Goal: Share content: Share content

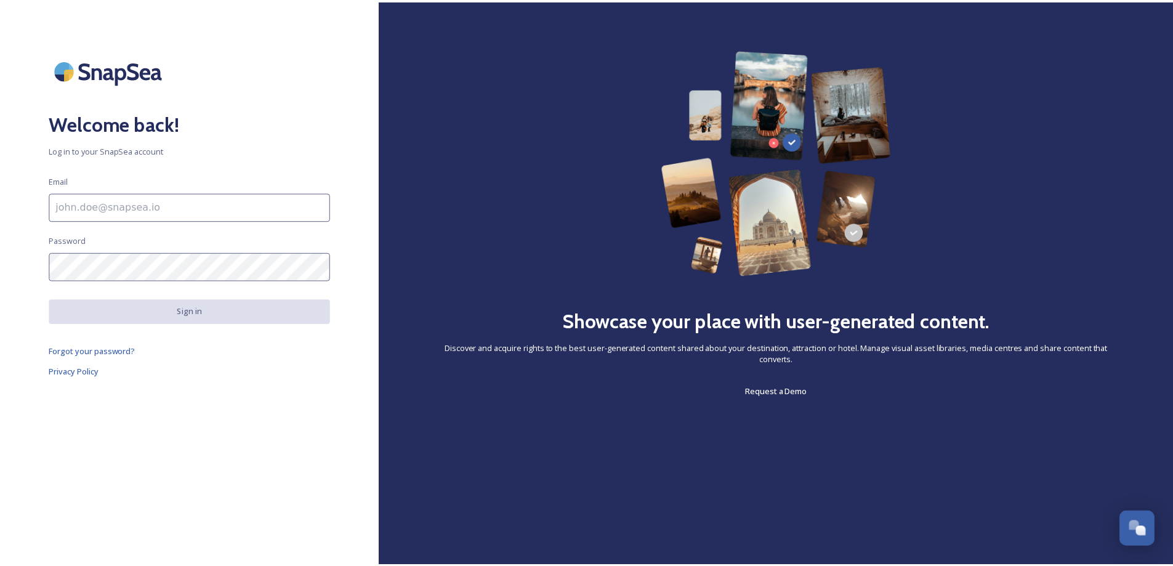
scroll to position [1733, 0]
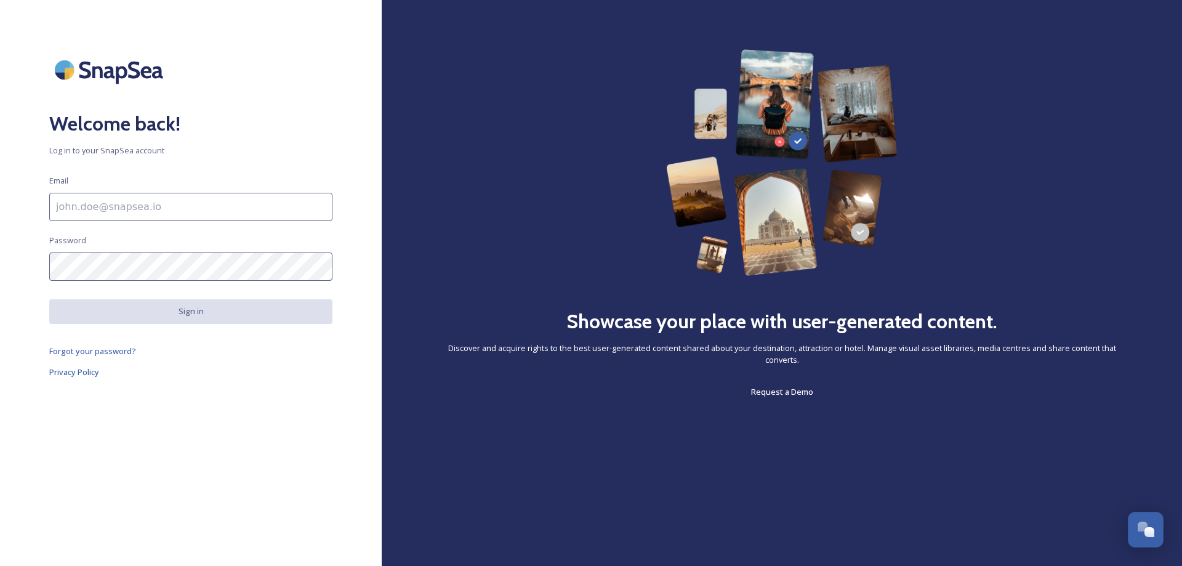
drag, startPoint x: 143, startPoint y: 409, endPoint x: 127, endPoint y: 287, distance: 123.0
click at [143, 410] on div "Welcome back! Log in to your SnapSea account Email Password Sign in Forgot your…" at bounding box center [191, 282] width 382 height 467
click at [85, 204] on input at bounding box center [190, 207] width 283 height 28
type input "[DOMAIN_NAME][EMAIL_ADDRESS][DOMAIN_NAME]"
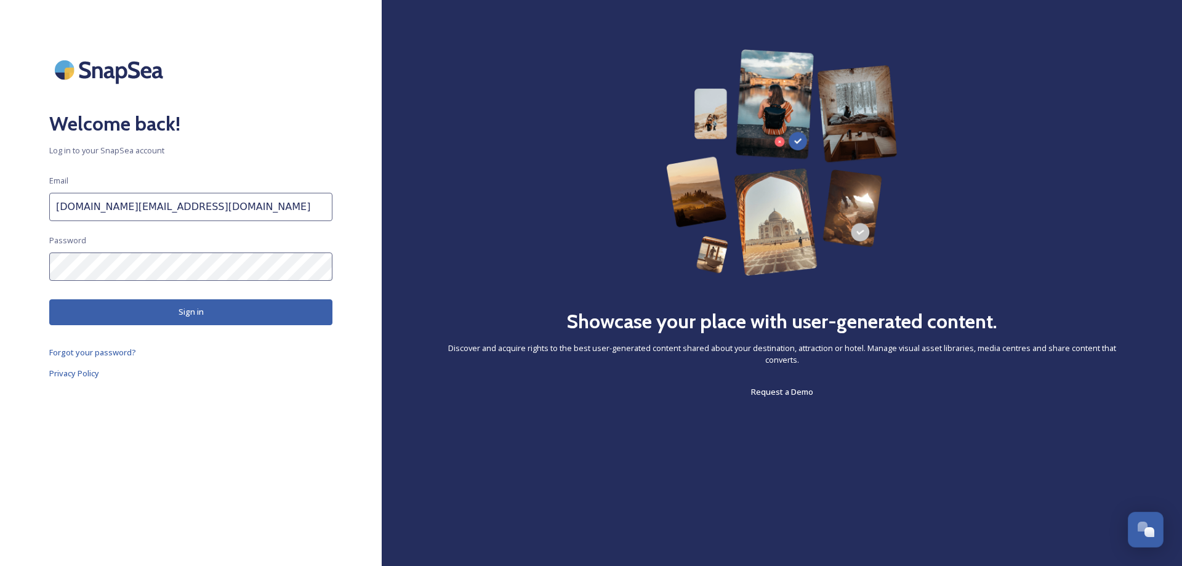
click at [73, 308] on button "Sign in" at bounding box center [190, 311] width 283 height 25
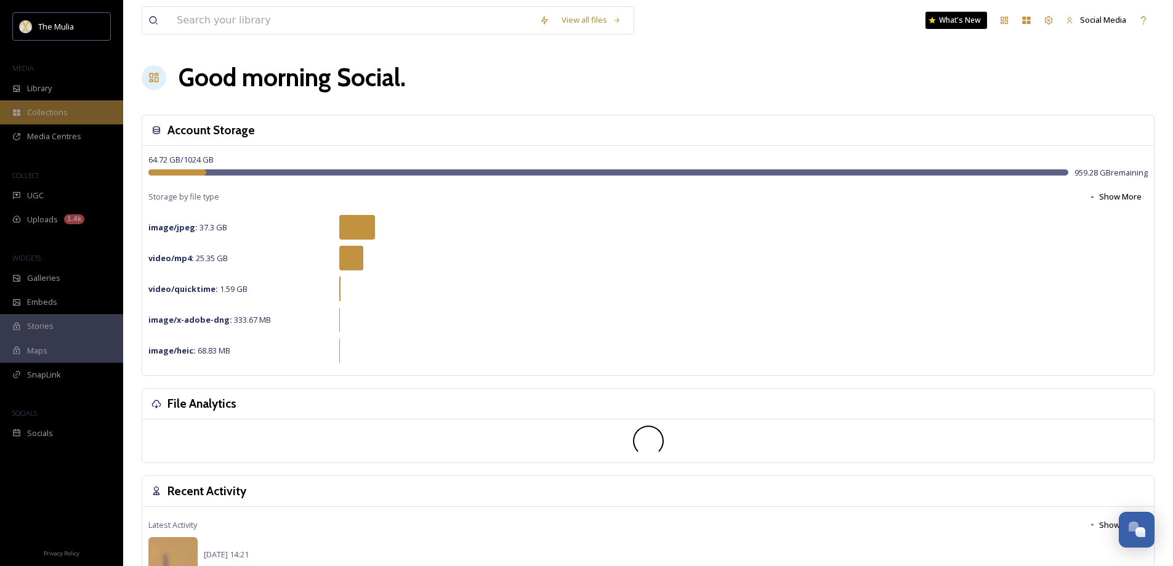
click at [39, 114] on span "Collections" at bounding box center [47, 113] width 41 height 12
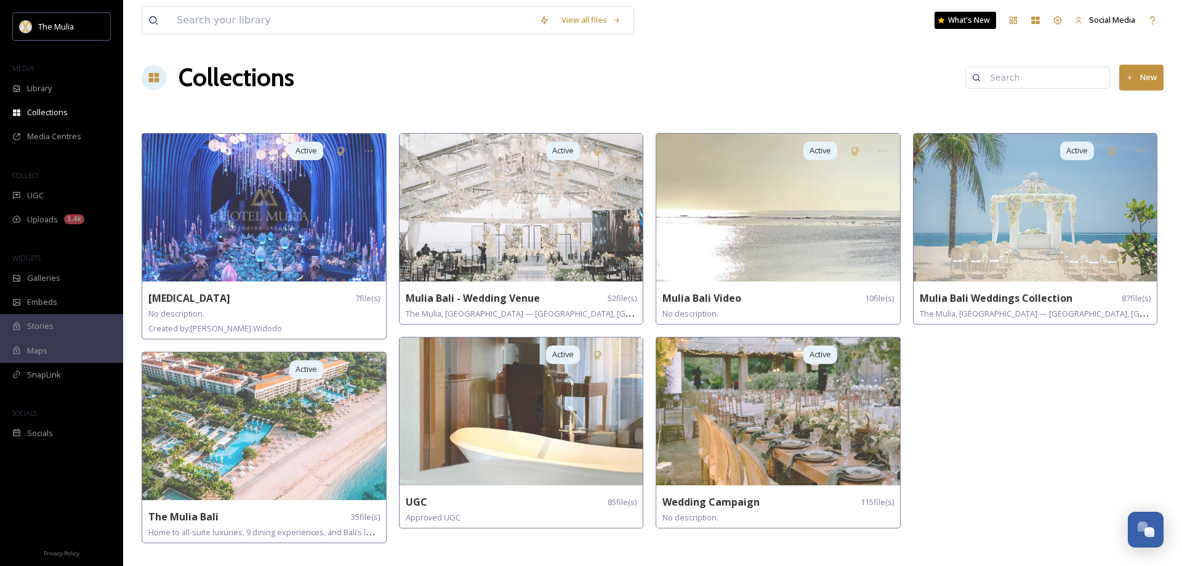
click at [41, 70] on div "MEDIA" at bounding box center [61, 68] width 123 height 16
click at [34, 100] on div "Library" at bounding box center [61, 88] width 123 height 24
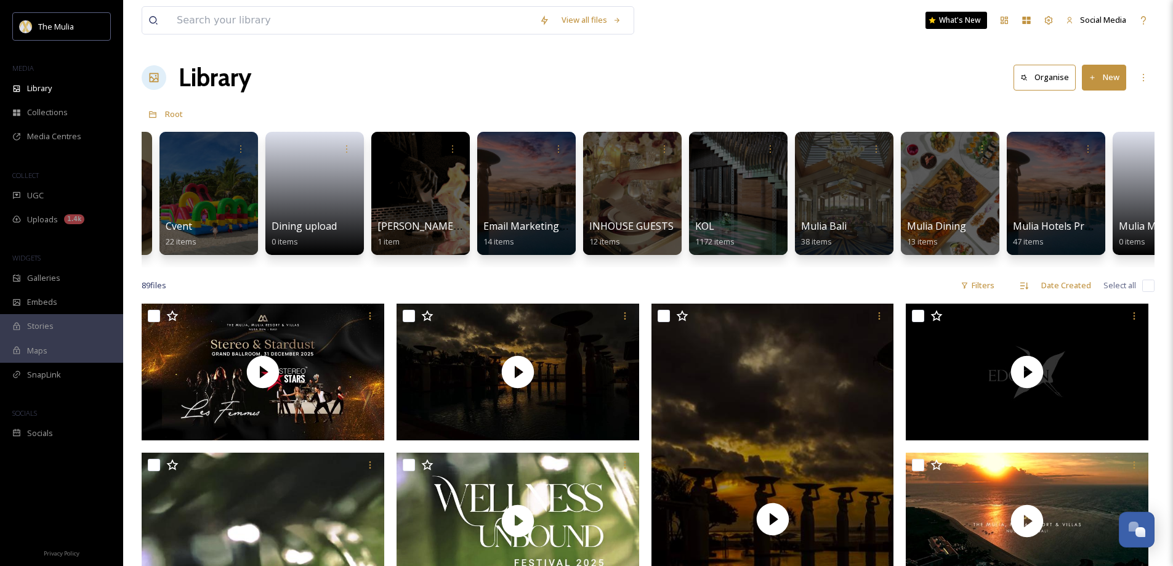
scroll to position [0, 495]
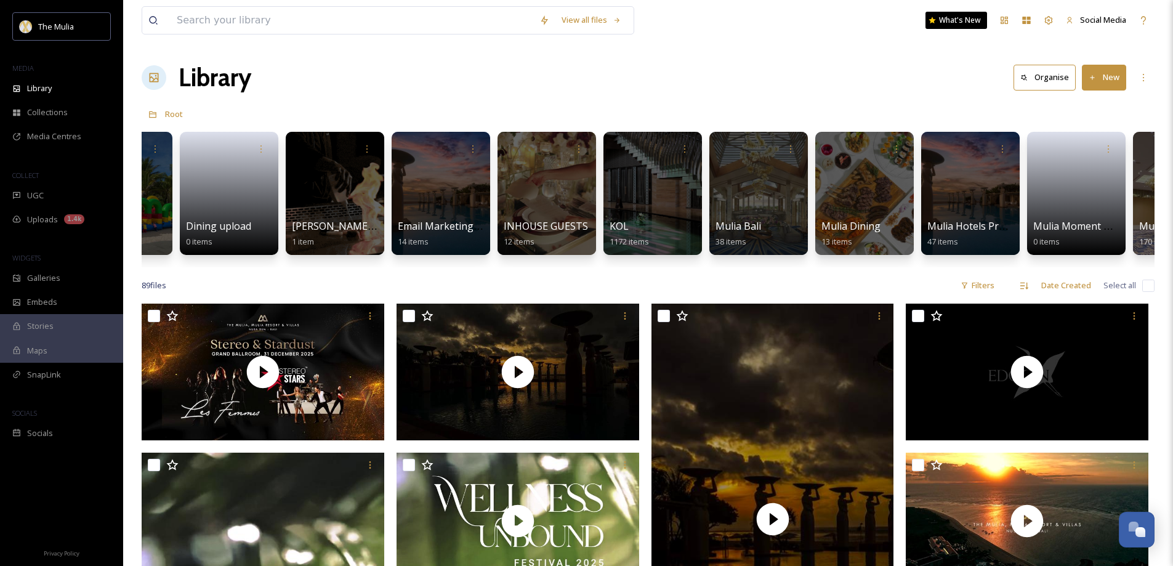
drag, startPoint x: 661, startPoint y: 282, endPoint x: 675, endPoint y: 282, distance: 14.8
drag, startPoint x: 731, startPoint y: 280, endPoint x: 1020, endPoint y: 280, distance: 288.2
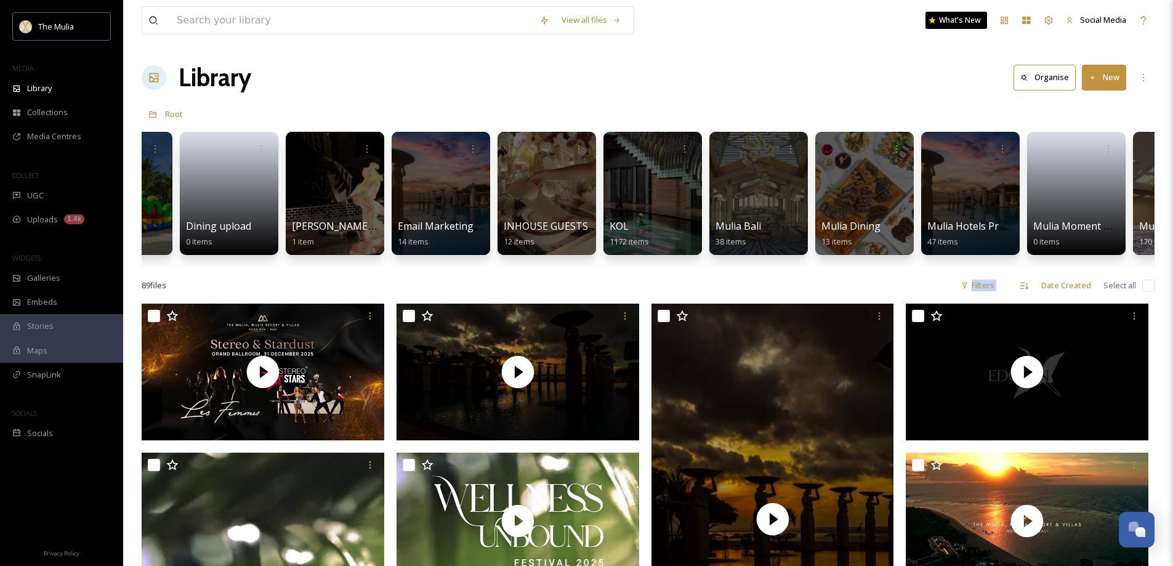
scroll to position [0, 819]
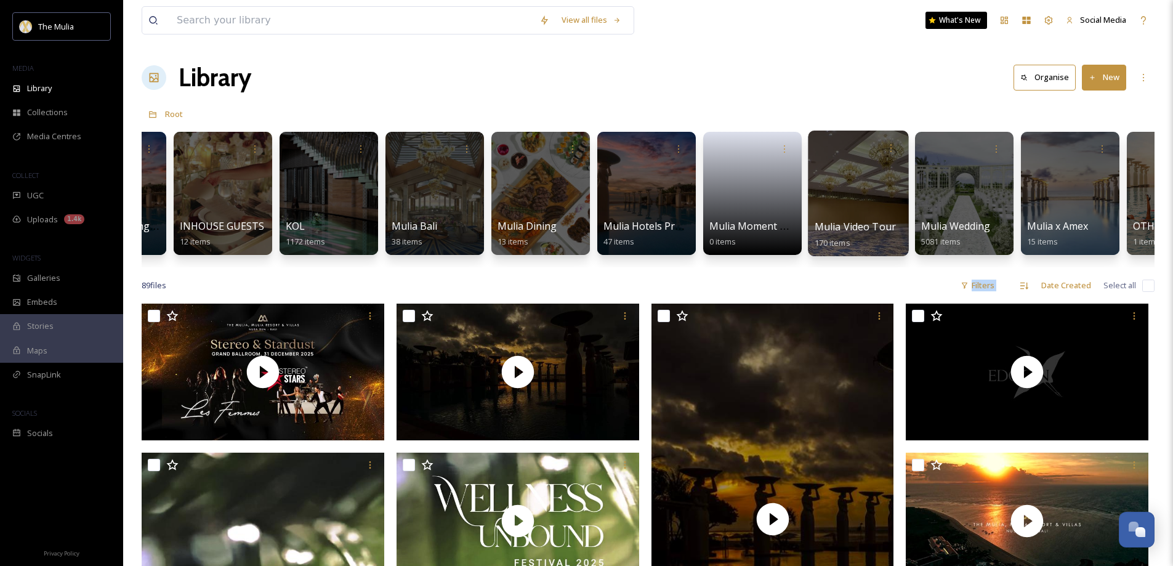
click at [831, 230] on span "Mulia Video Tour" at bounding box center [856, 227] width 82 height 14
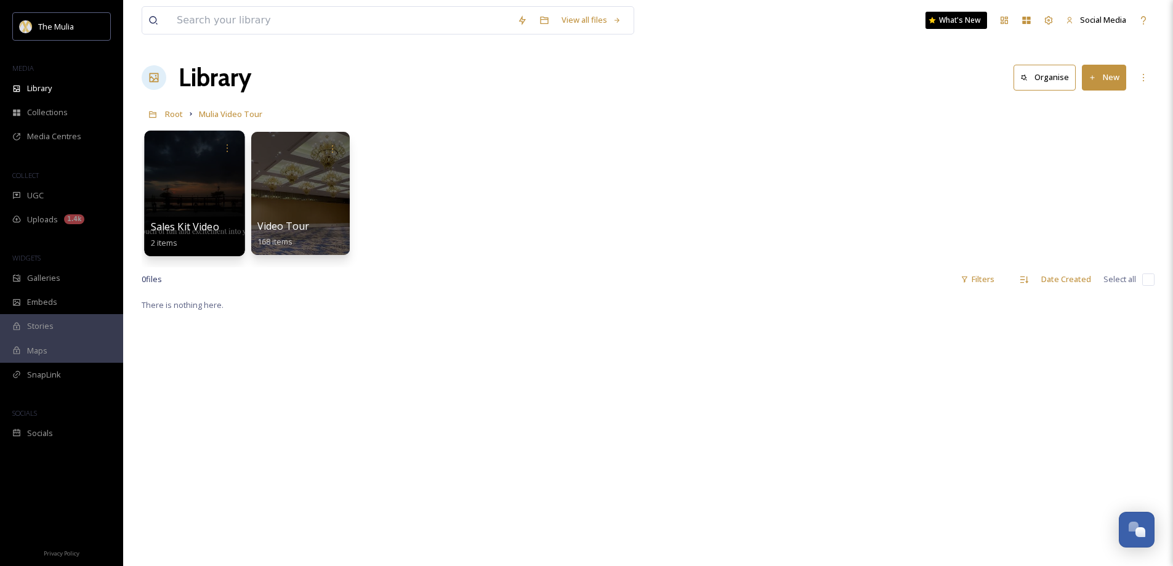
click at [201, 229] on span "Sales Kit Video Highlight" at bounding box center [208, 227] width 115 height 14
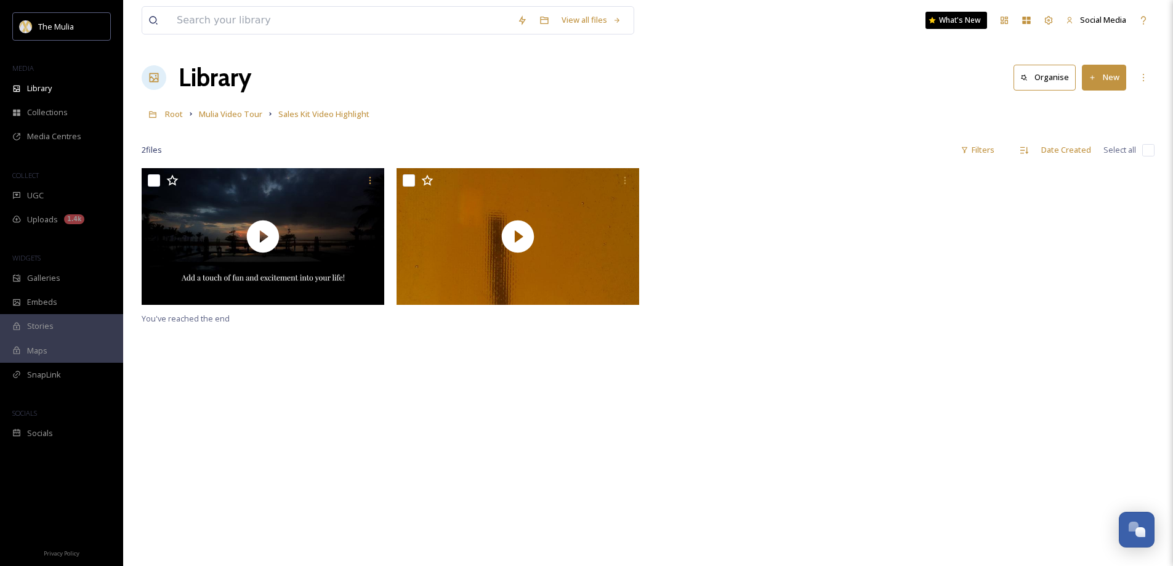
click at [1111, 84] on button "New" at bounding box center [1104, 77] width 44 height 25
click at [1094, 103] on span "File Upload" at bounding box center [1098, 106] width 41 height 12
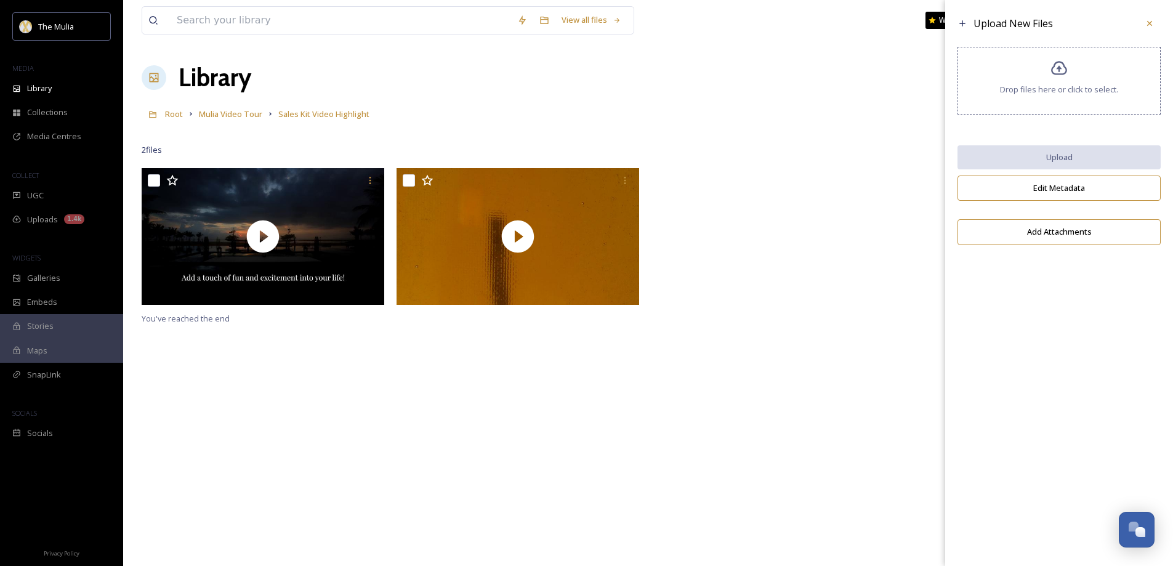
click at [1036, 98] on div "Drop files here or click to select." at bounding box center [1058, 81] width 203 height 68
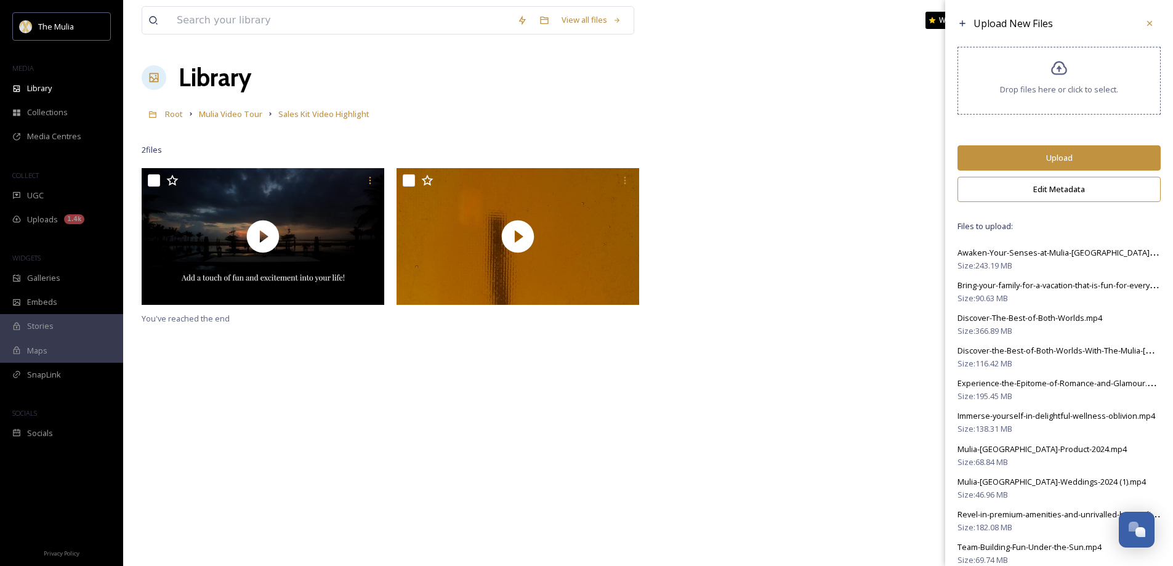
drag, startPoint x: 1054, startPoint y: 152, endPoint x: 1038, endPoint y: 145, distance: 17.6
click at [1053, 152] on button "Upload" at bounding box center [1058, 157] width 203 height 25
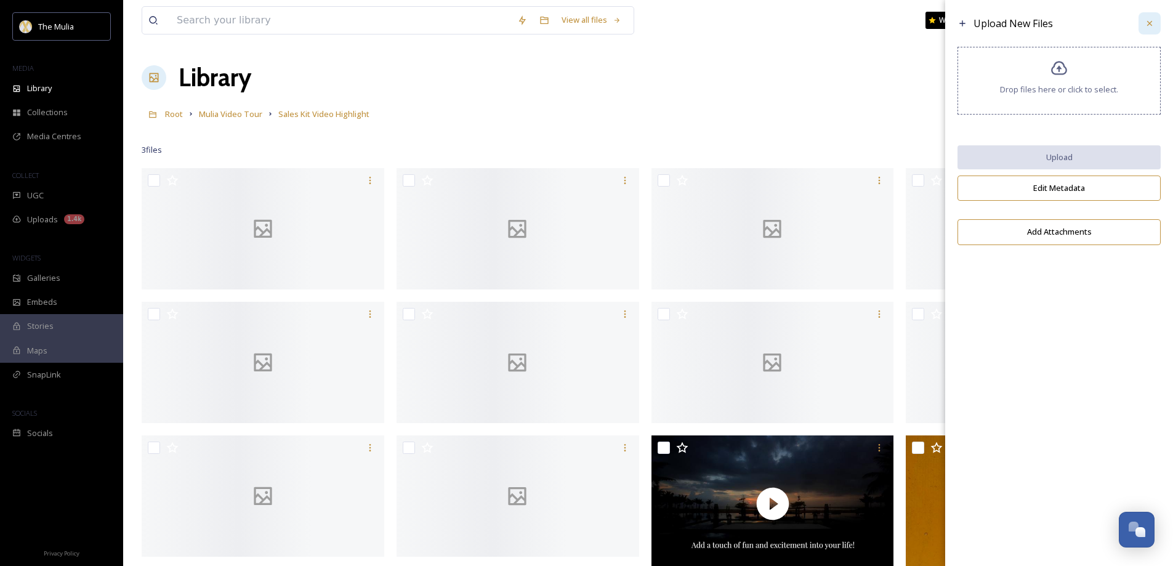
click at [1150, 26] on icon at bounding box center [1150, 23] width 10 height 10
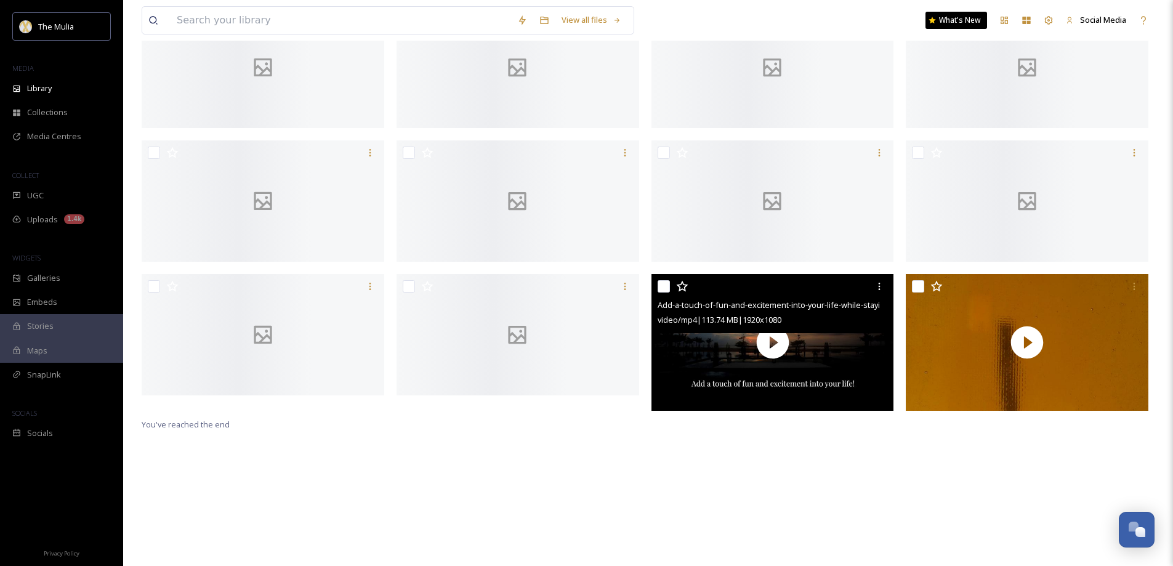
scroll to position [168, 0]
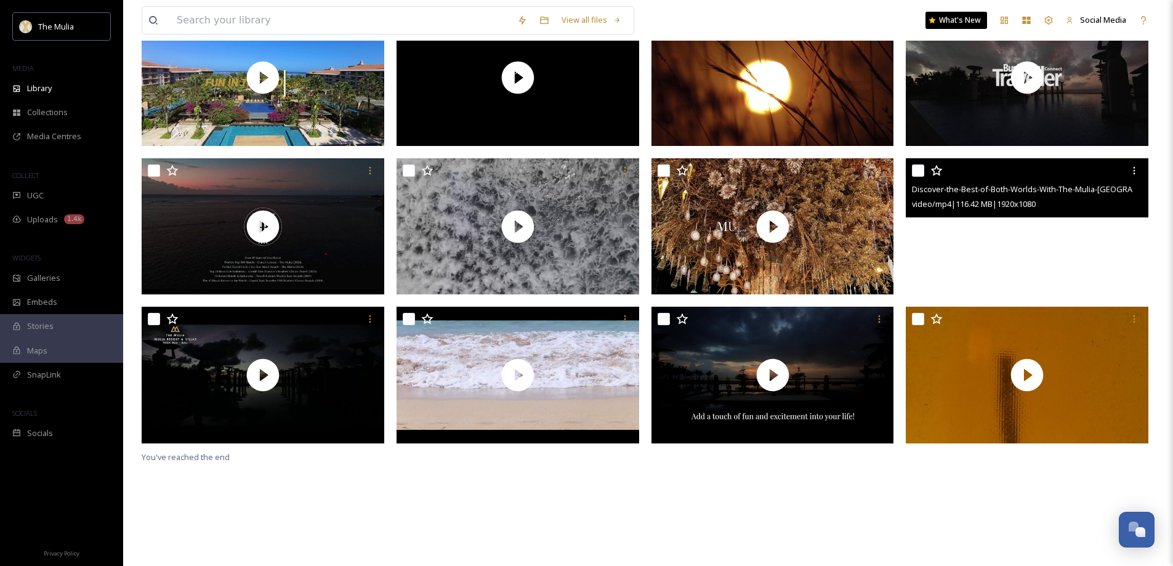
scroll to position [168, 0]
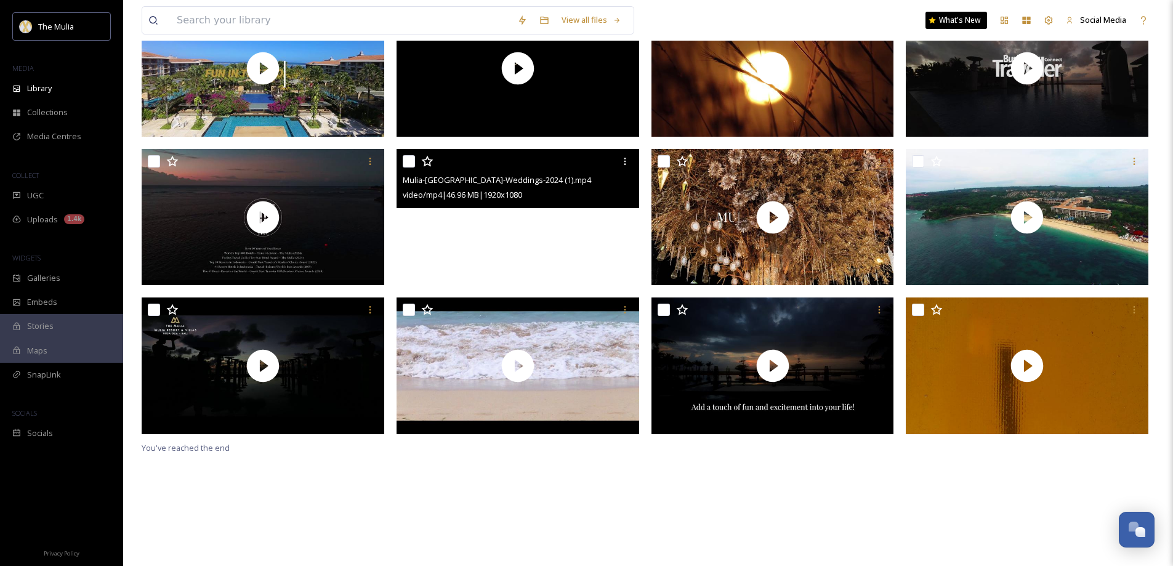
click at [515, 223] on video "Mulia-Bali-Weddings-2024 (1).mp4" at bounding box center [518, 217] width 243 height 137
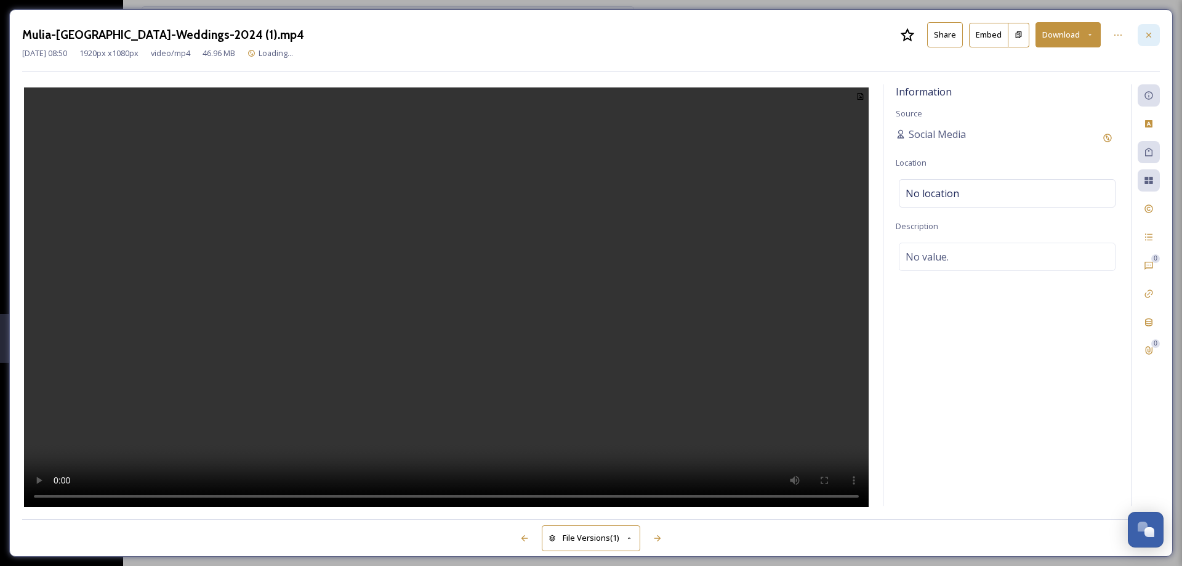
click at [1146, 36] on icon at bounding box center [1149, 35] width 10 height 10
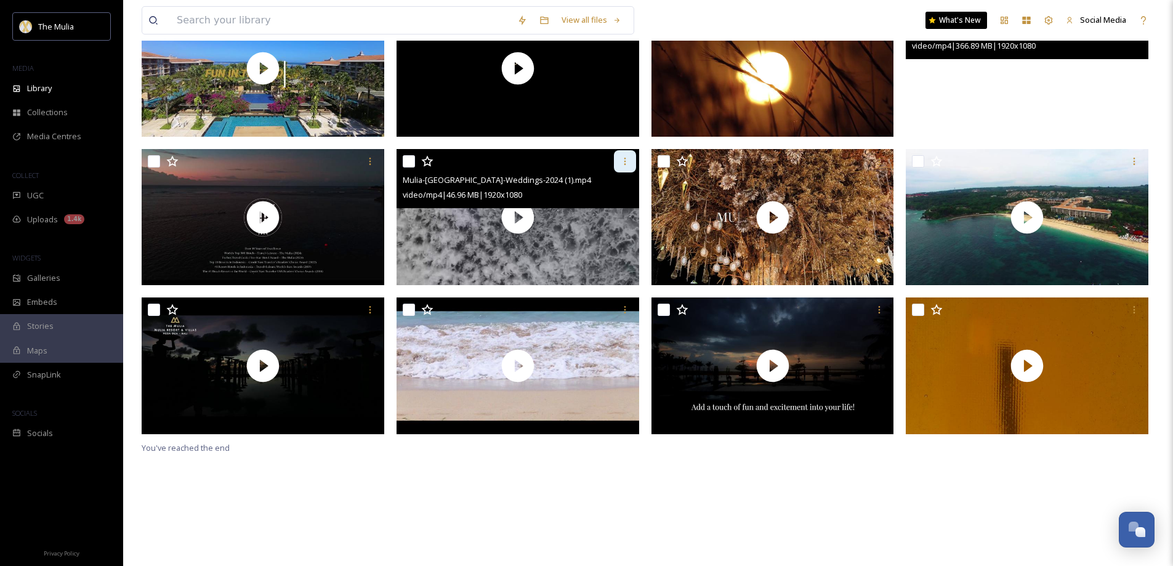
click at [620, 165] on icon at bounding box center [625, 161] width 10 height 10
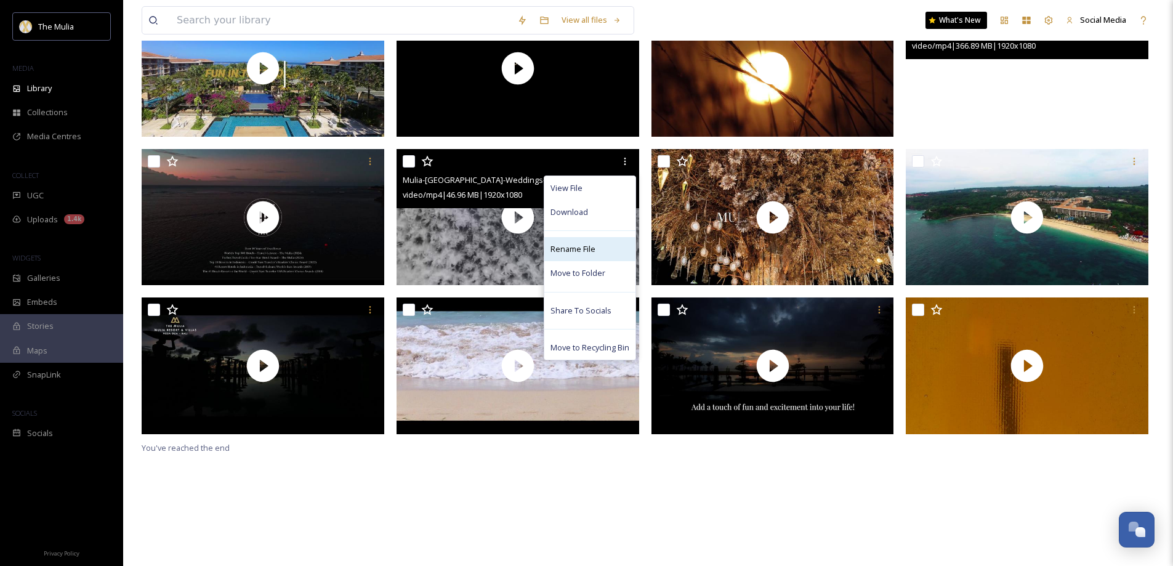
click at [582, 246] on span "Rename File" at bounding box center [572, 249] width 45 height 12
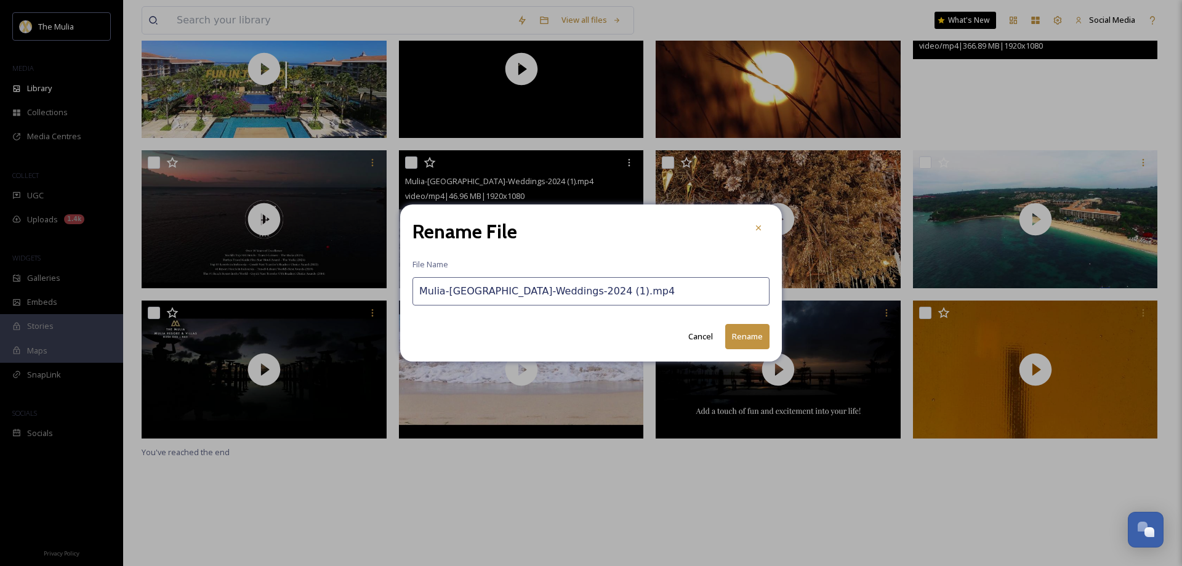
drag, startPoint x: 547, startPoint y: 290, endPoint x: 390, endPoint y: 289, distance: 157.0
click at [390, 289] on div "Rename File File Name Mulia-[GEOGRAPHIC_DATA]-Weddings-2024 (1).mp4 Cancel Rena…" at bounding box center [591, 283] width 1182 height 566
paste input "Your Dream Wedding Awaits"
type input "Your Dream Wedding Awaits.mp4"
click at [749, 335] on button "Rename" at bounding box center [747, 336] width 44 height 25
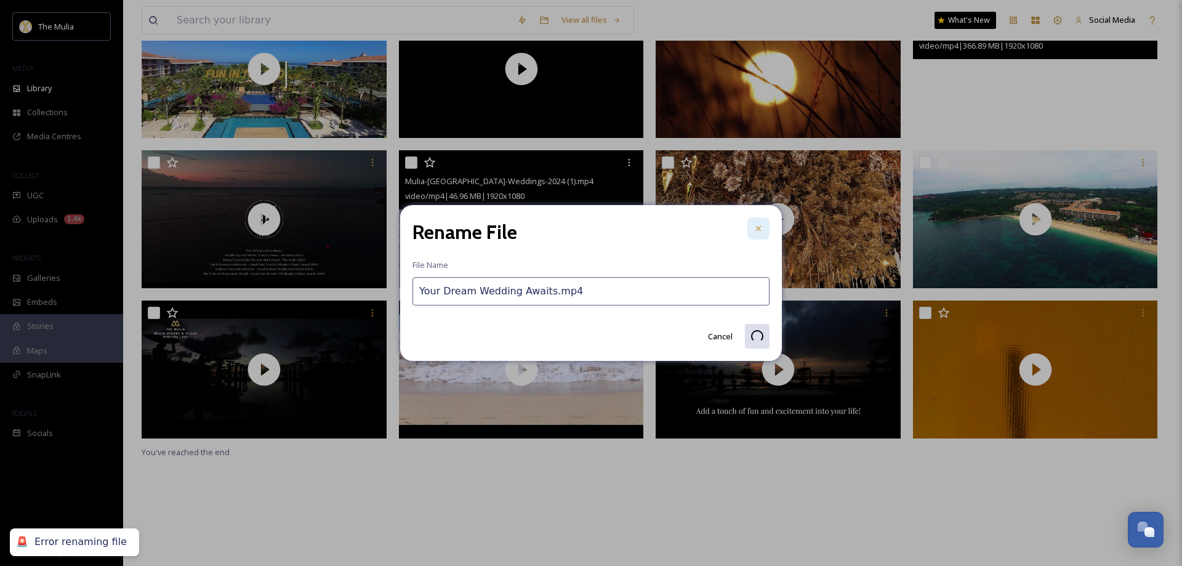
click at [760, 227] on icon at bounding box center [759, 229] width 10 height 10
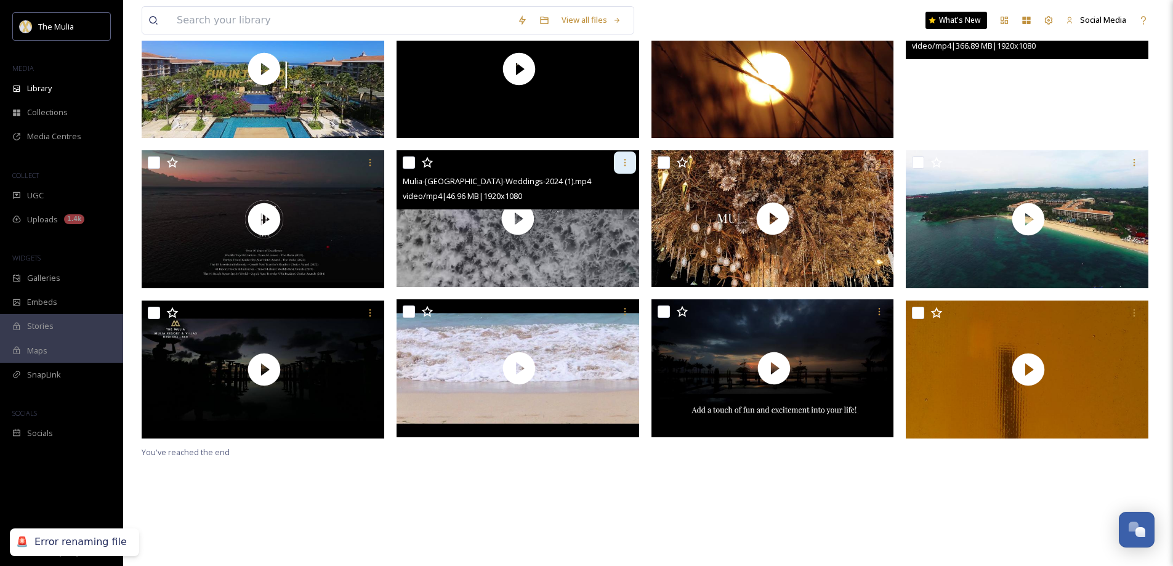
click at [620, 158] on icon at bounding box center [625, 163] width 10 height 10
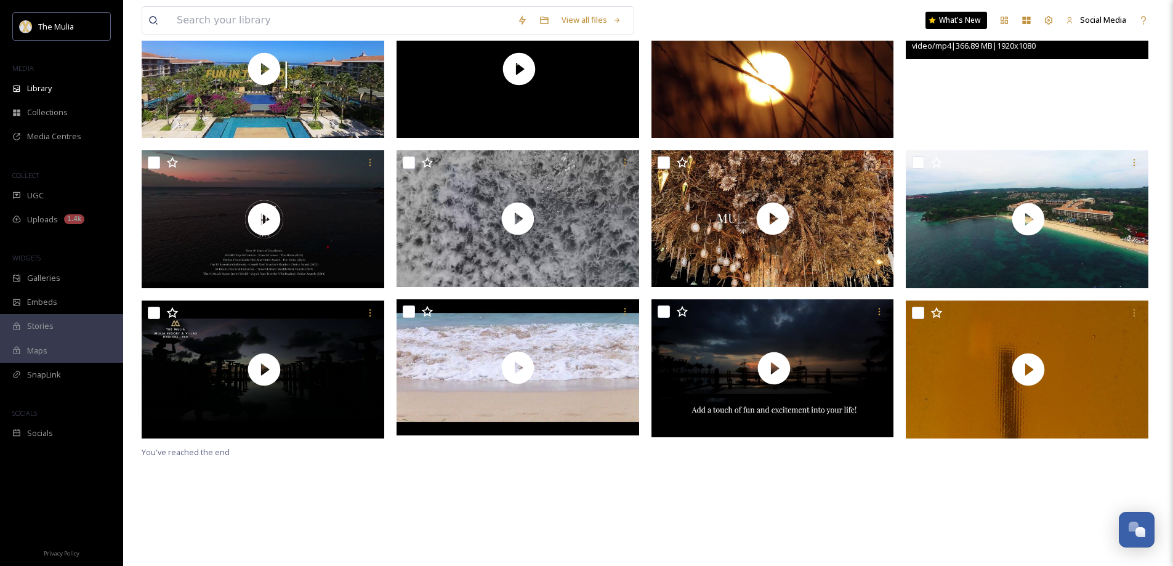
click at [522, 437] on div at bounding box center [521, 222] width 249 height 445
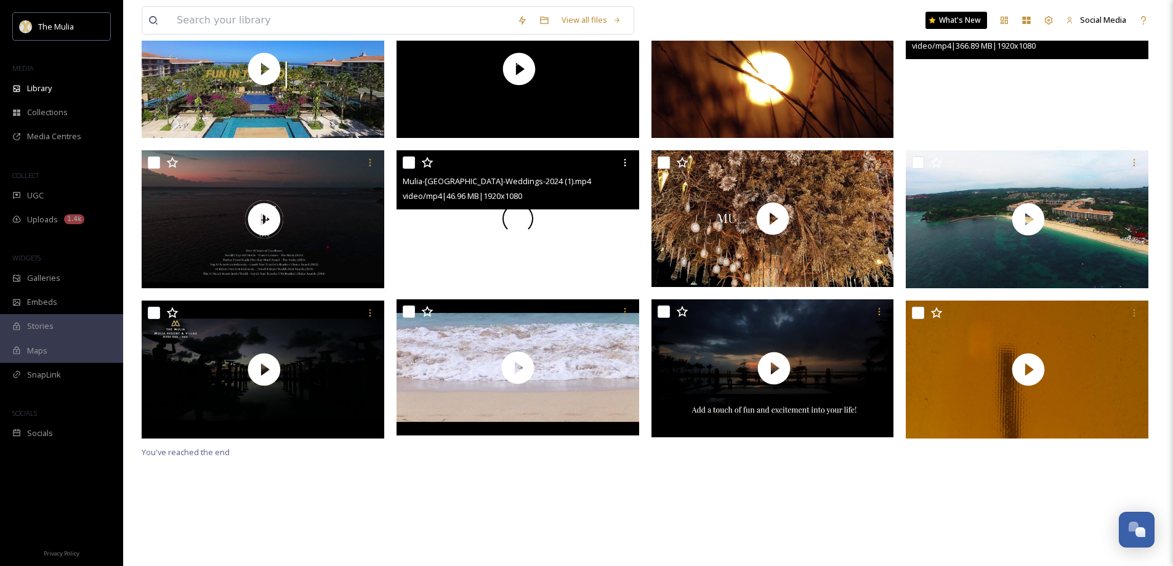
click at [528, 242] on video "Mulia-Bali-Weddings-2024 (1).mp4" at bounding box center [518, 218] width 243 height 137
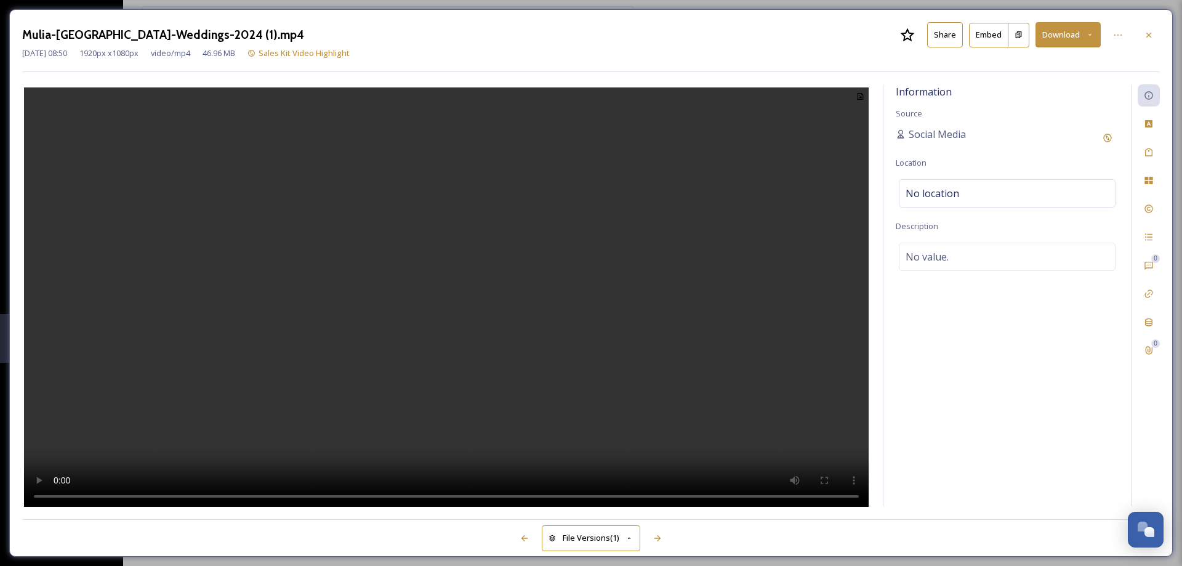
click at [946, 33] on button "Share" at bounding box center [945, 34] width 36 height 25
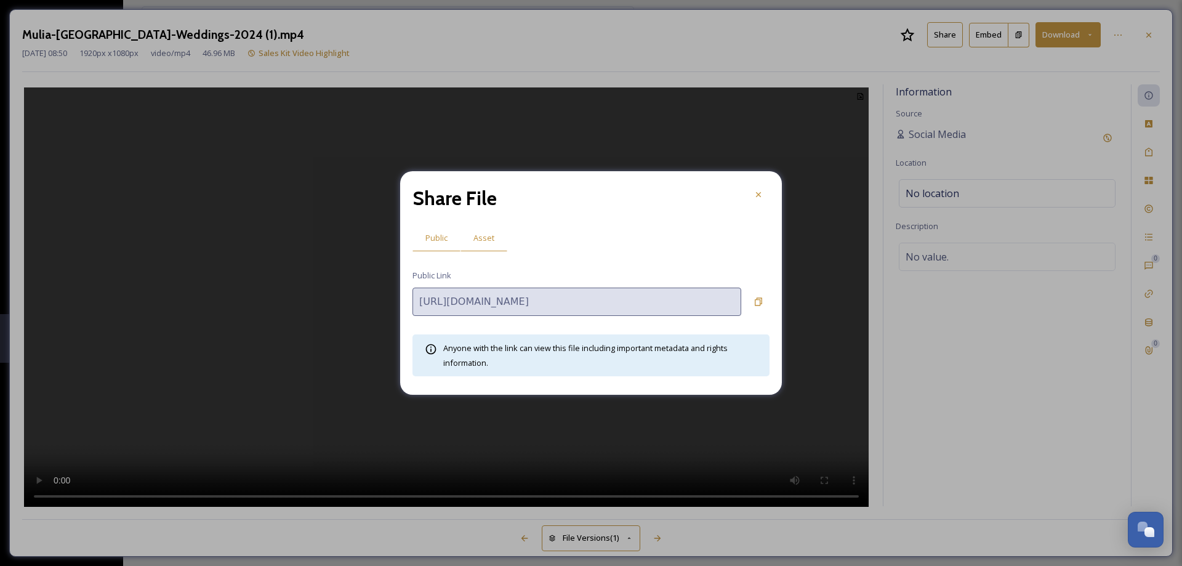
click at [480, 236] on span "Asset" at bounding box center [483, 238] width 21 height 12
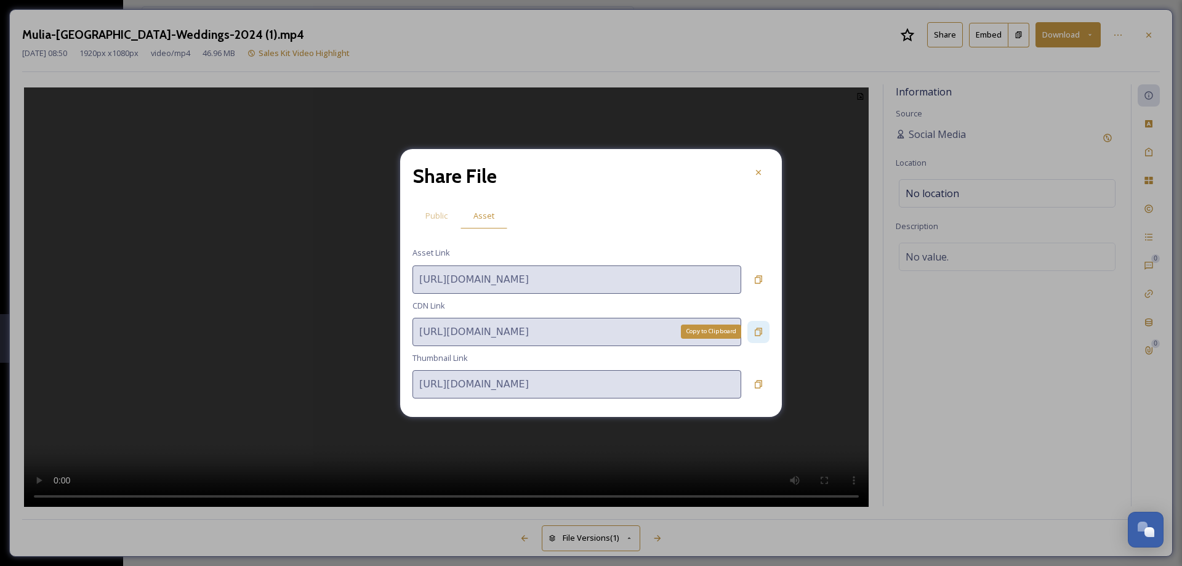
click at [757, 334] on icon at bounding box center [759, 332] width 10 height 10
click at [759, 175] on icon at bounding box center [759, 172] width 10 height 10
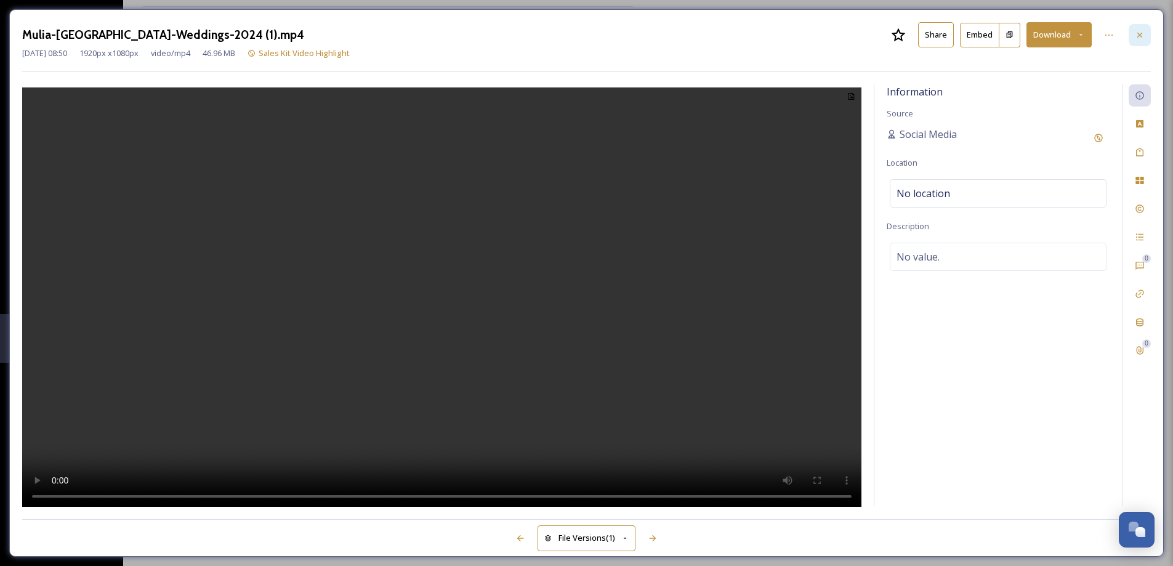
click at [1145, 37] on div at bounding box center [1140, 35] width 22 height 22
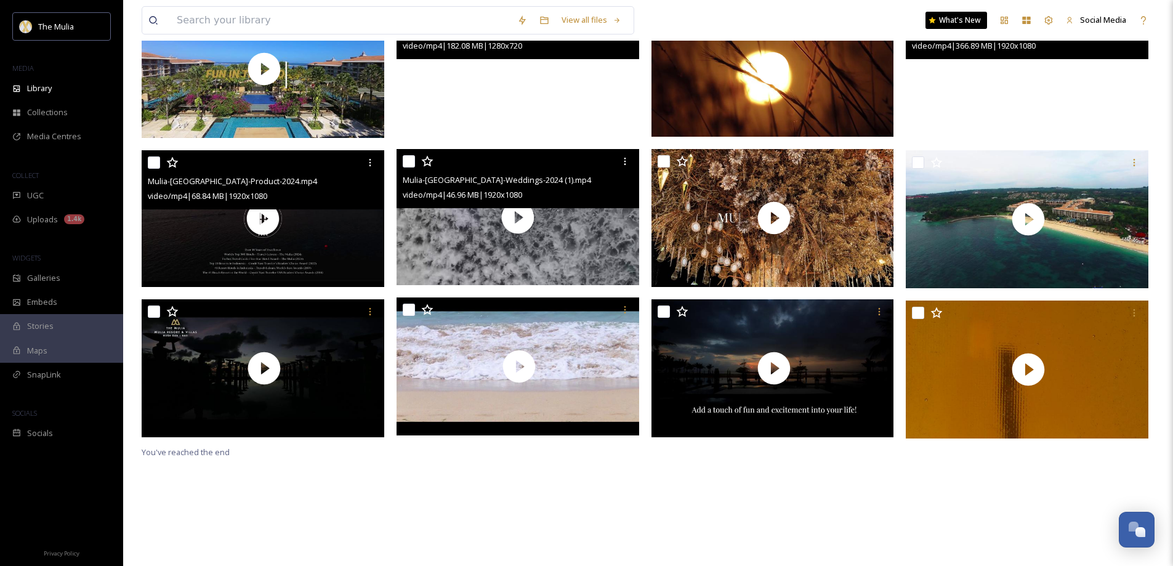
click at [316, 237] on video "Mulia-Bali-Product-2024.mp4" at bounding box center [263, 218] width 243 height 137
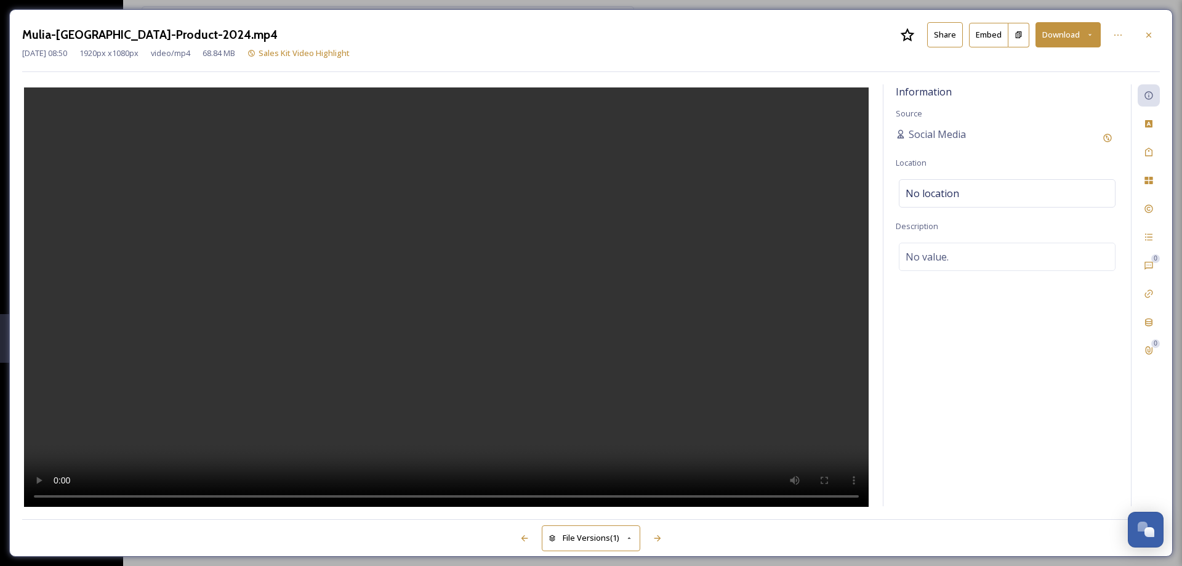
click at [533, 229] on video at bounding box center [446, 298] width 845 height 422
click at [947, 38] on button "Share" at bounding box center [945, 34] width 36 height 25
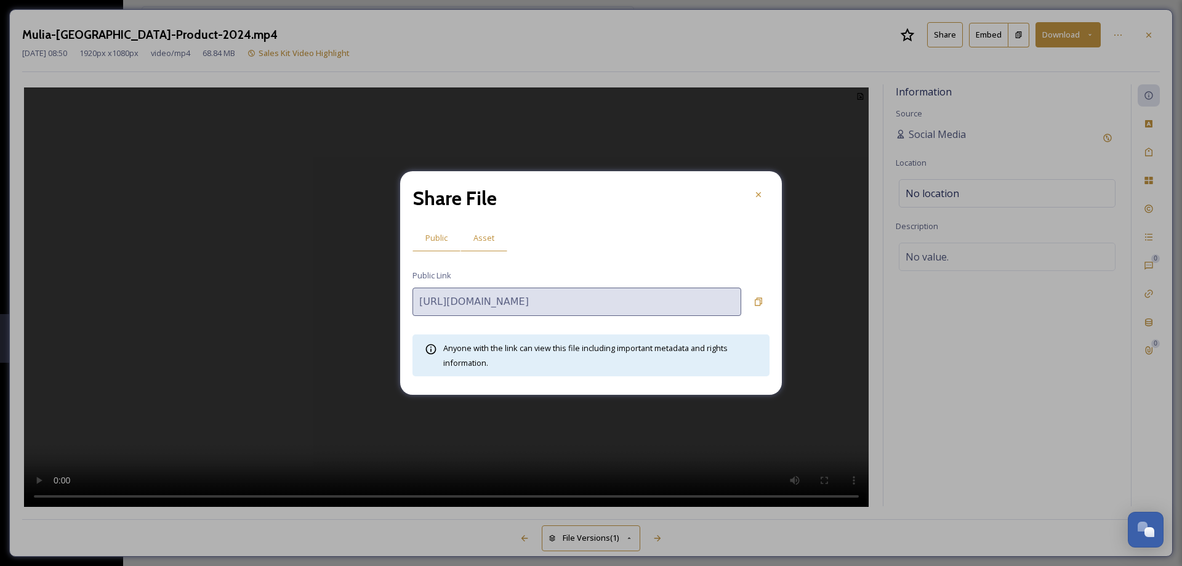
click at [478, 238] on span "Asset" at bounding box center [483, 238] width 21 height 12
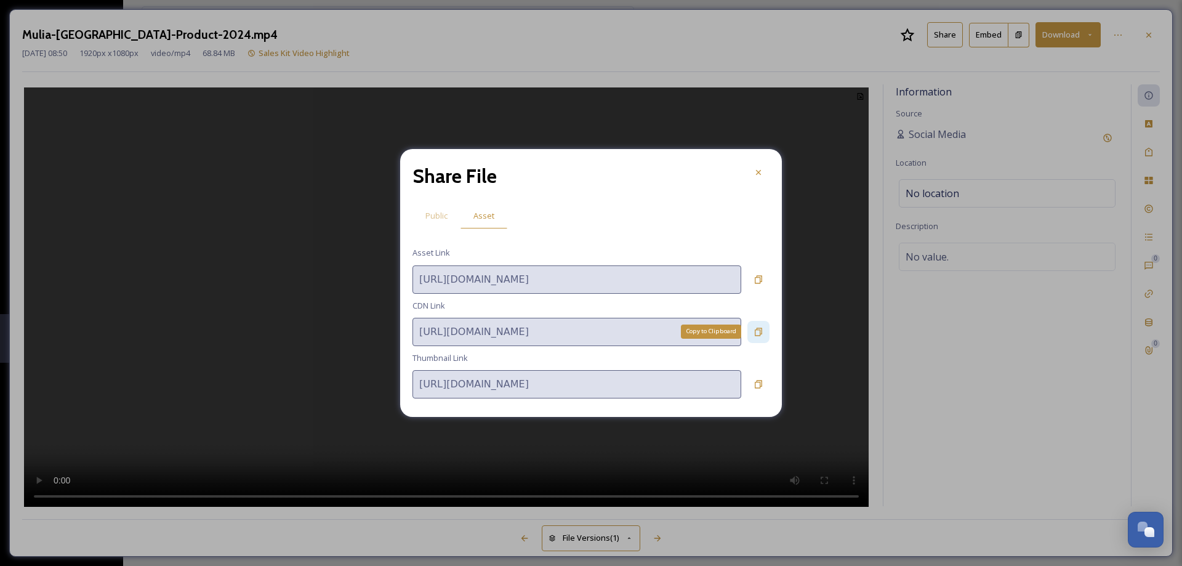
click at [759, 332] on icon at bounding box center [759, 332] width 10 height 10
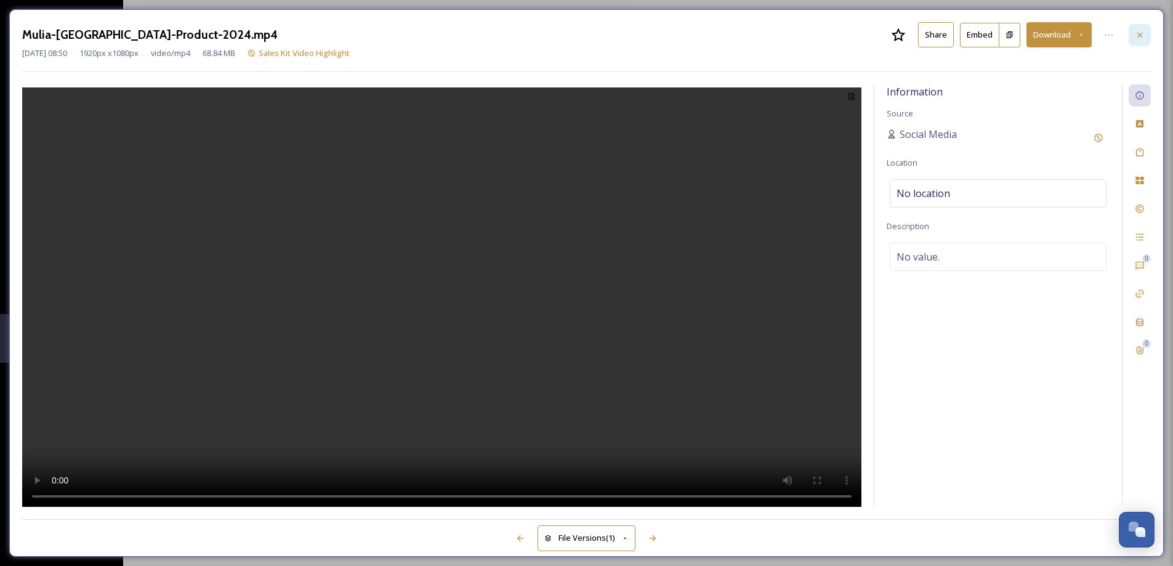
click at [1138, 38] on icon at bounding box center [1140, 35] width 10 height 10
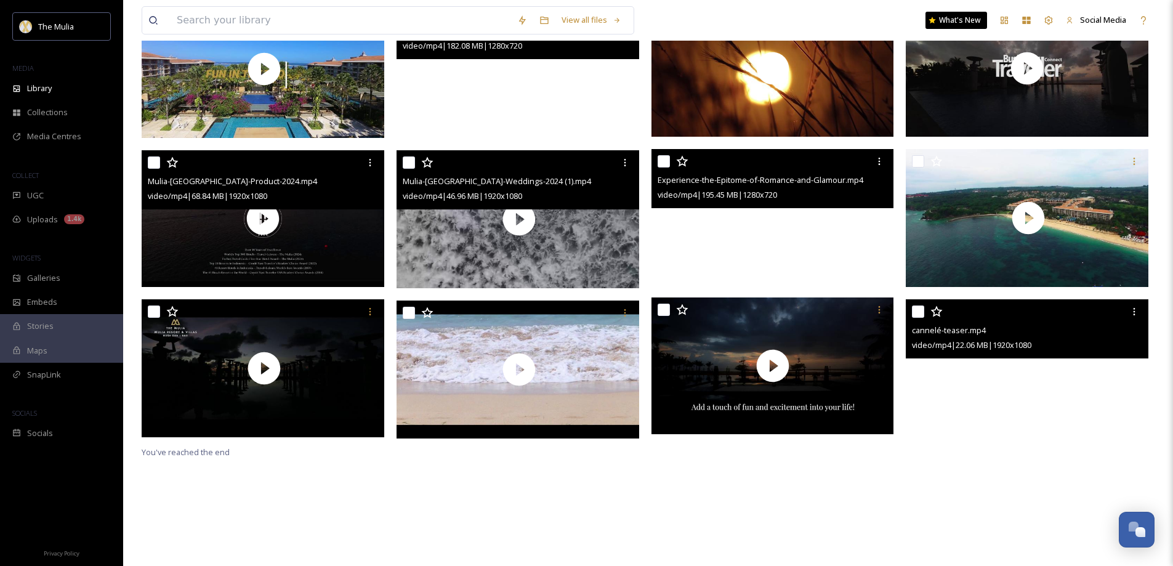
click at [1056, 377] on video "cannelé-teaser.mp4" at bounding box center [1027, 367] width 243 height 137
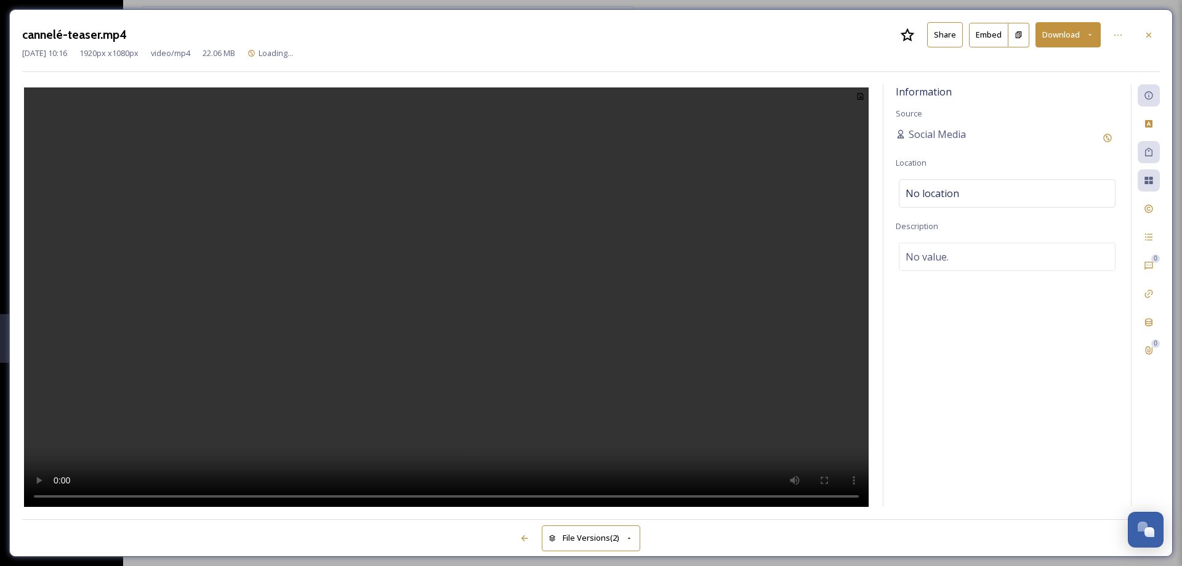
click at [949, 33] on button "Share" at bounding box center [945, 34] width 36 height 25
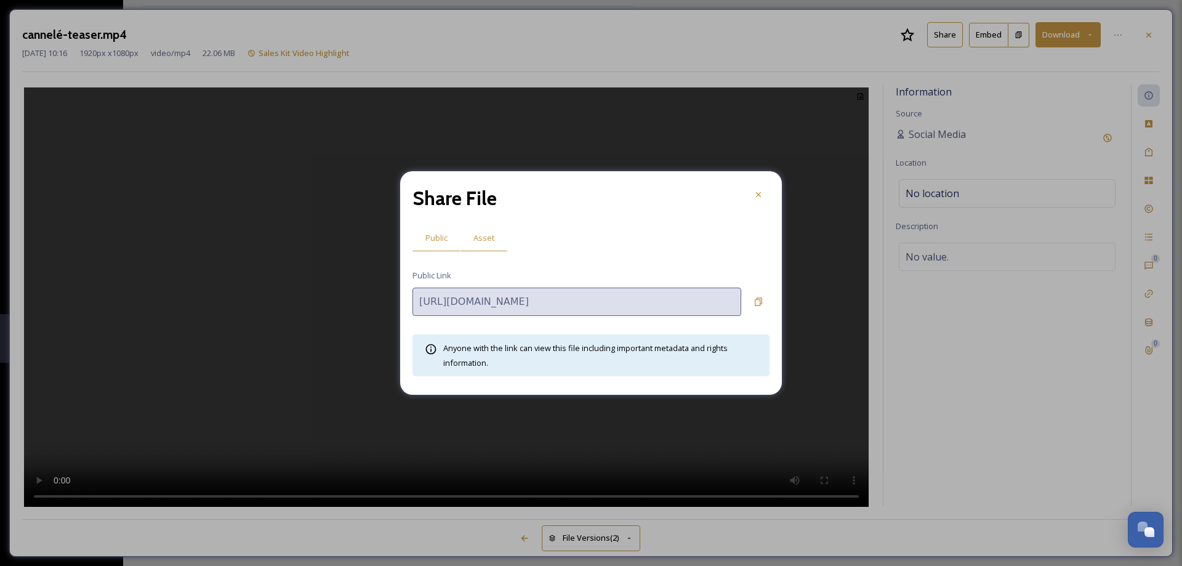
click at [481, 241] on span "Asset" at bounding box center [483, 238] width 21 height 12
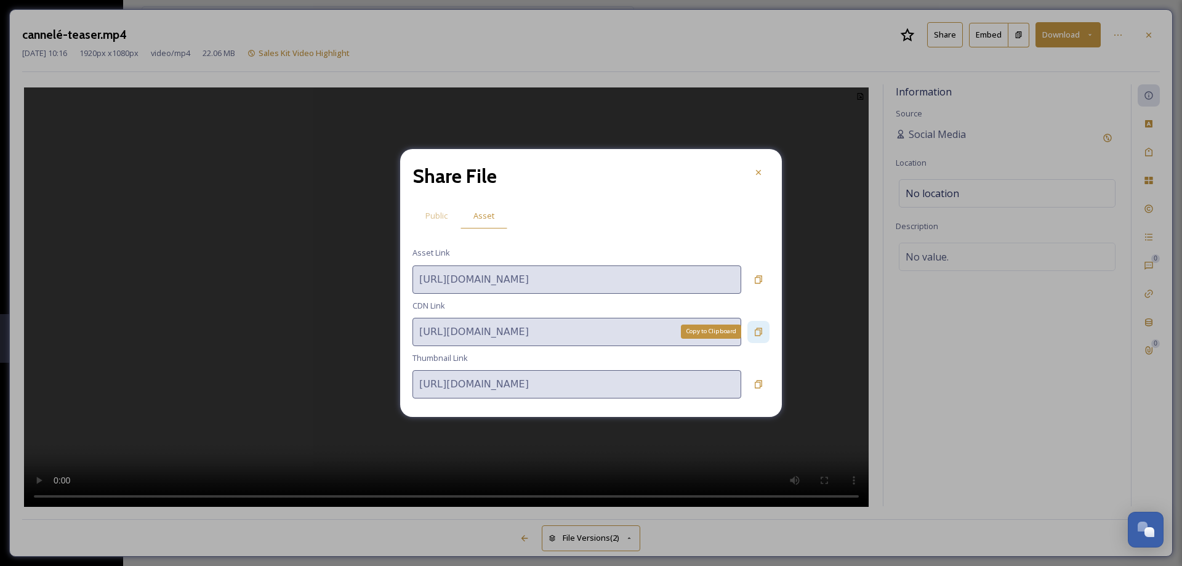
click at [763, 332] on div "Copy to Clipboard" at bounding box center [758, 332] width 22 height 22
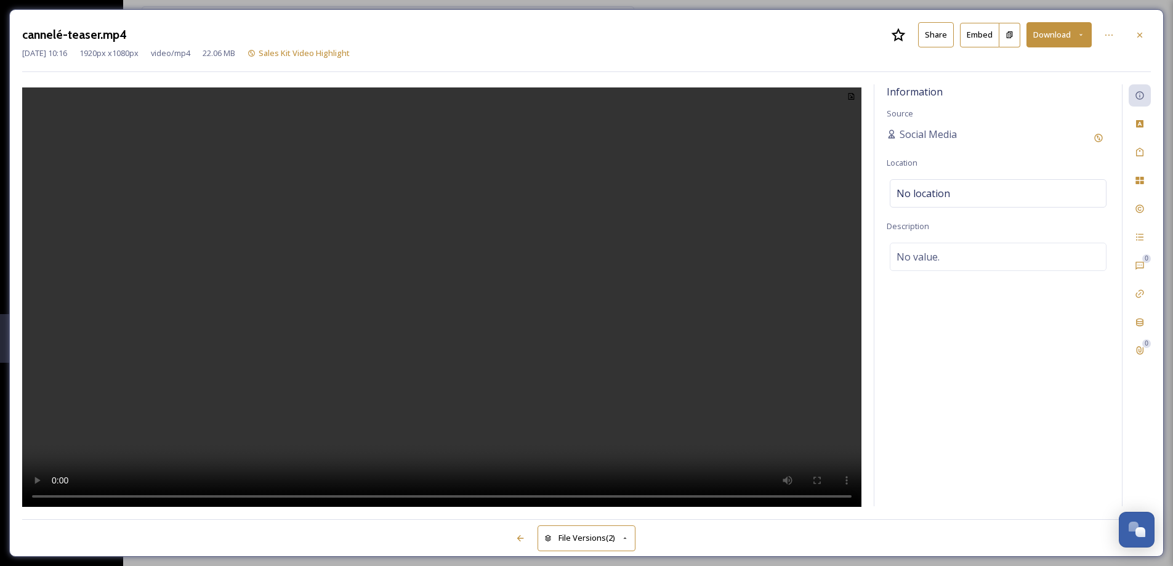
click at [1146, 33] on div at bounding box center [1140, 35] width 22 height 22
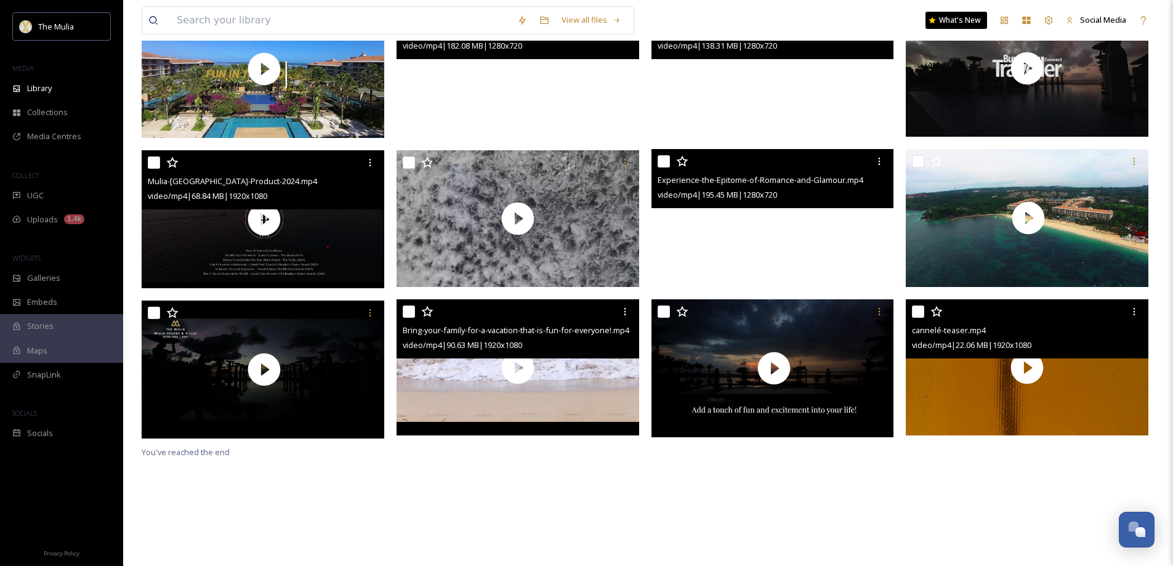
scroll to position [107, 0]
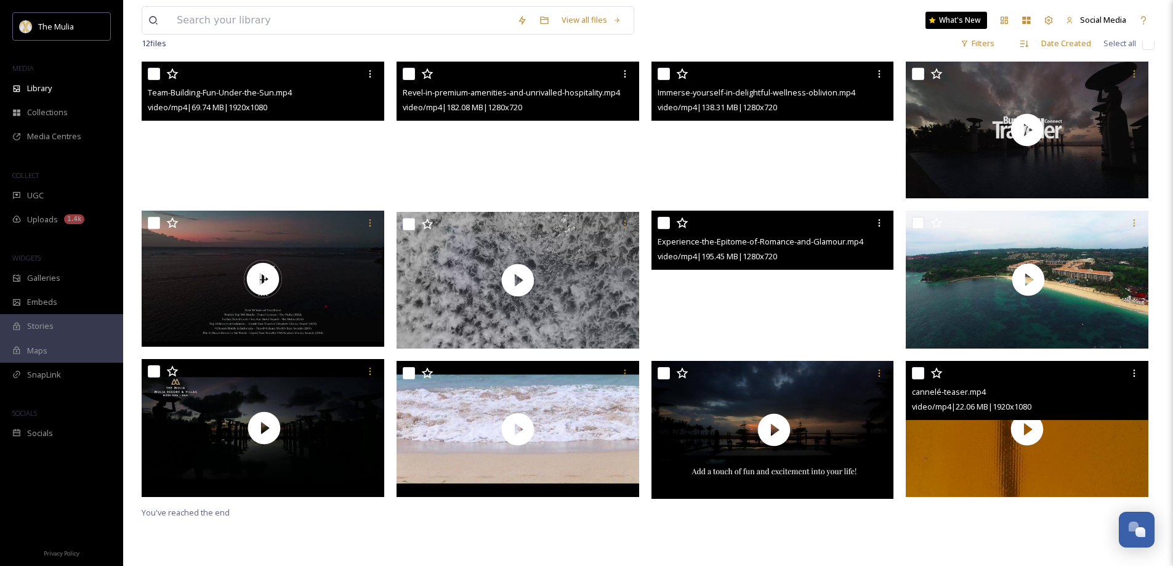
click at [308, 144] on video "Team-Building-Fun-Under-the-Sun.mp4" at bounding box center [263, 130] width 243 height 137
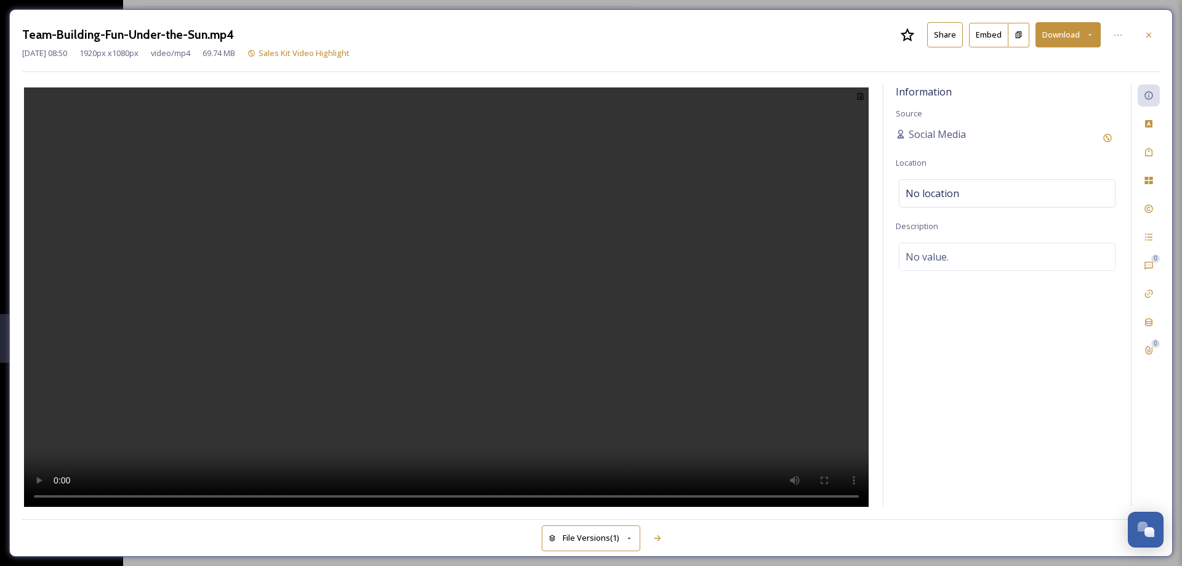
click at [951, 36] on button "Share" at bounding box center [945, 34] width 36 height 25
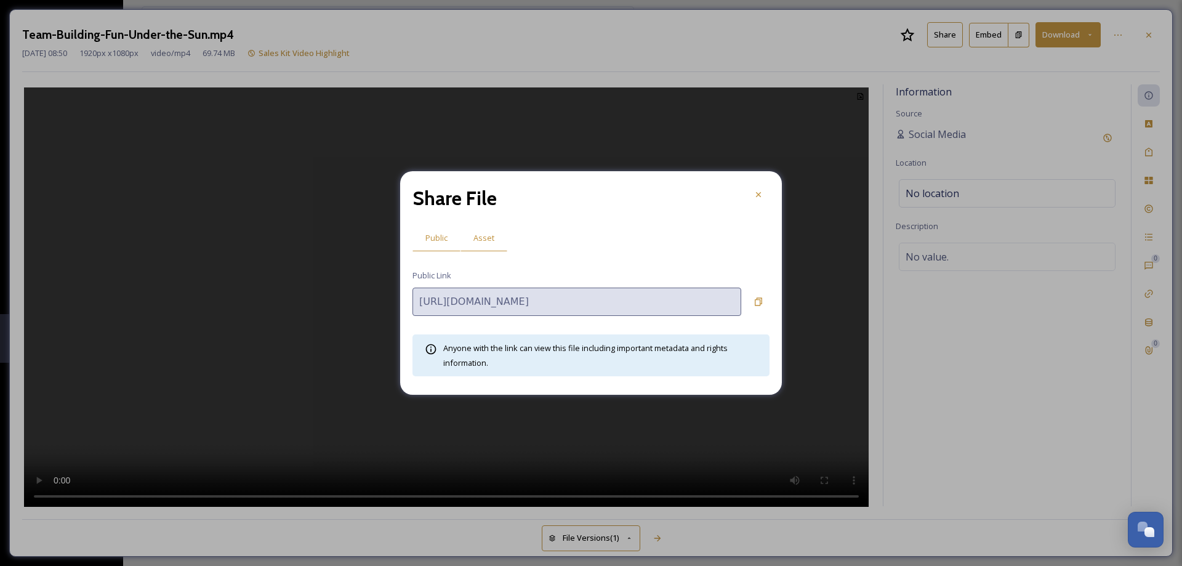
click at [491, 235] on span "Asset" at bounding box center [483, 238] width 21 height 12
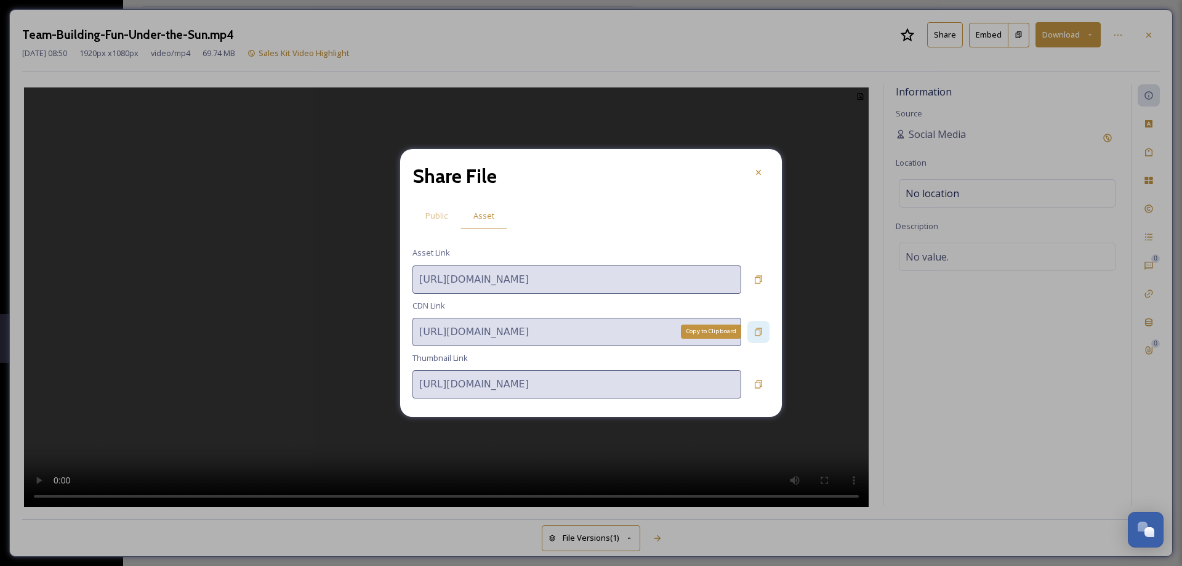
click at [760, 331] on icon at bounding box center [758, 332] width 7 height 8
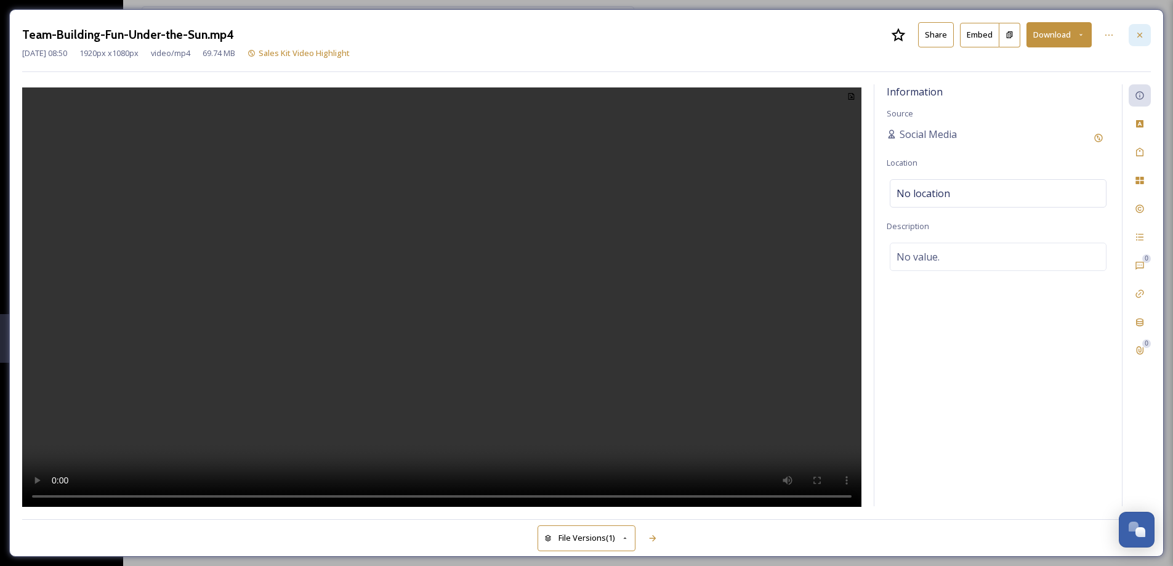
click at [1140, 33] on icon at bounding box center [1140, 35] width 10 height 10
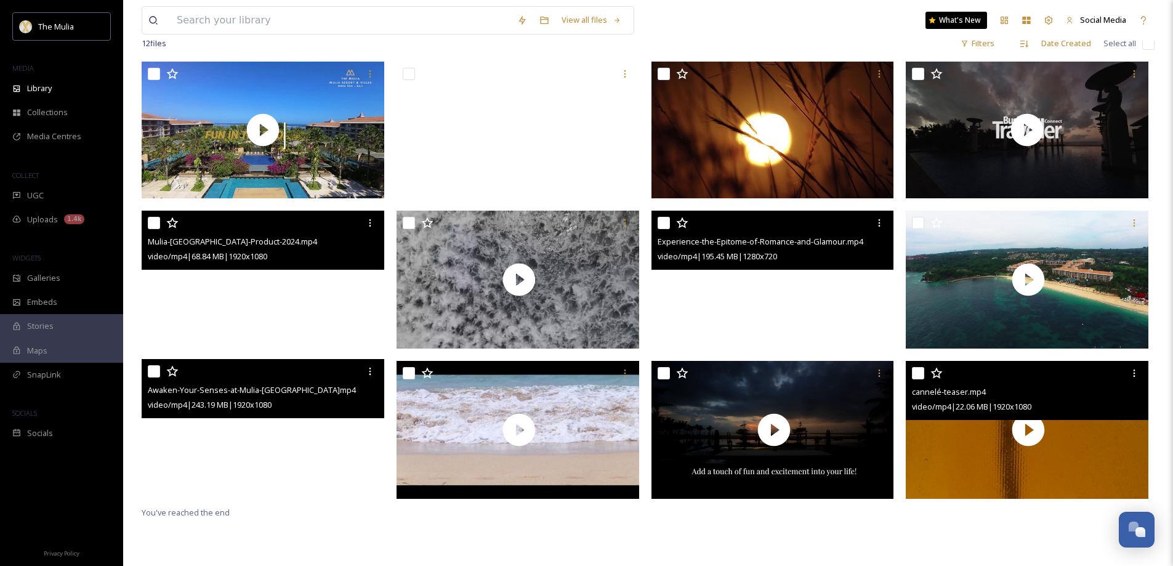
click at [304, 435] on video "Awaken-Your-Senses-at-Mulia-Bali.mp4" at bounding box center [263, 427] width 243 height 137
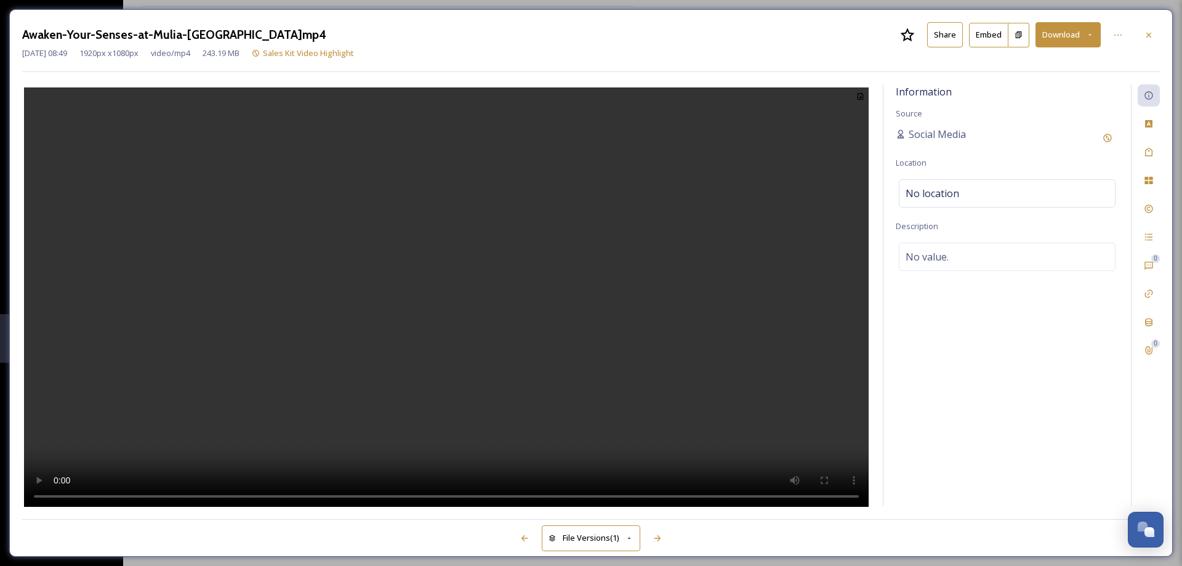
click at [940, 36] on button "Share" at bounding box center [945, 34] width 36 height 25
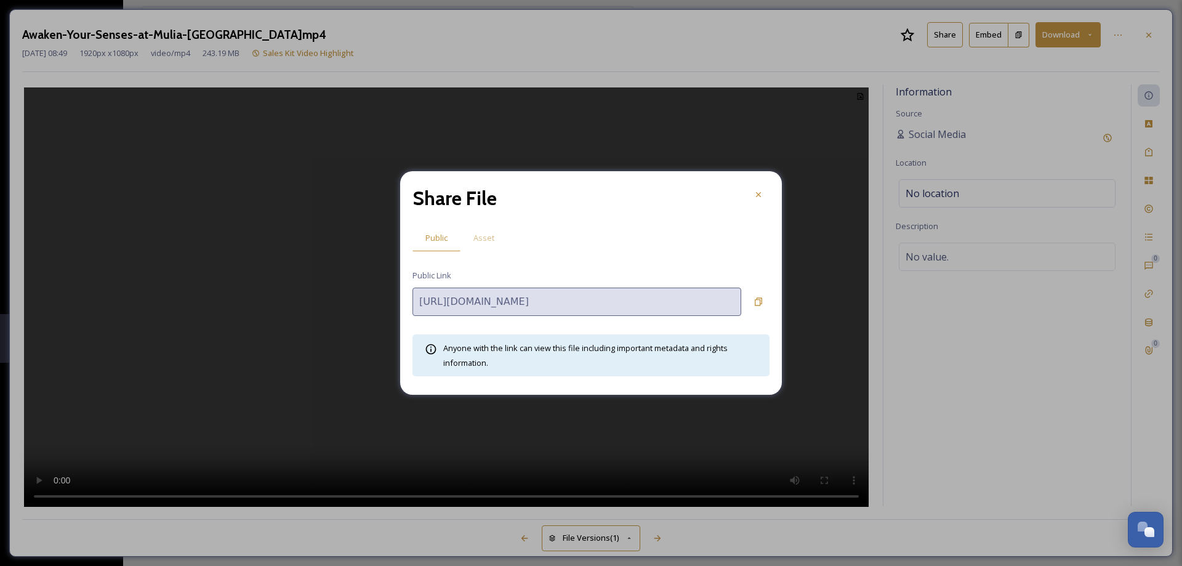
drag, startPoint x: 489, startPoint y: 236, endPoint x: 511, endPoint y: 257, distance: 30.9
click at [488, 236] on span "Asset" at bounding box center [483, 238] width 21 height 12
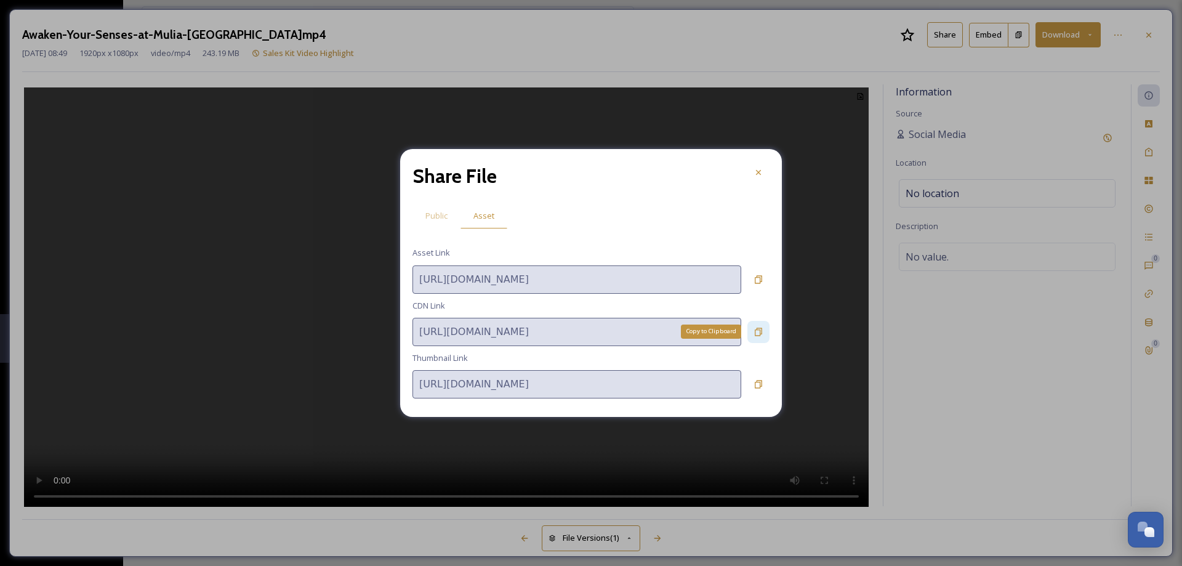
click at [759, 332] on icon at bounding box center [759, 332] width 10 height 10
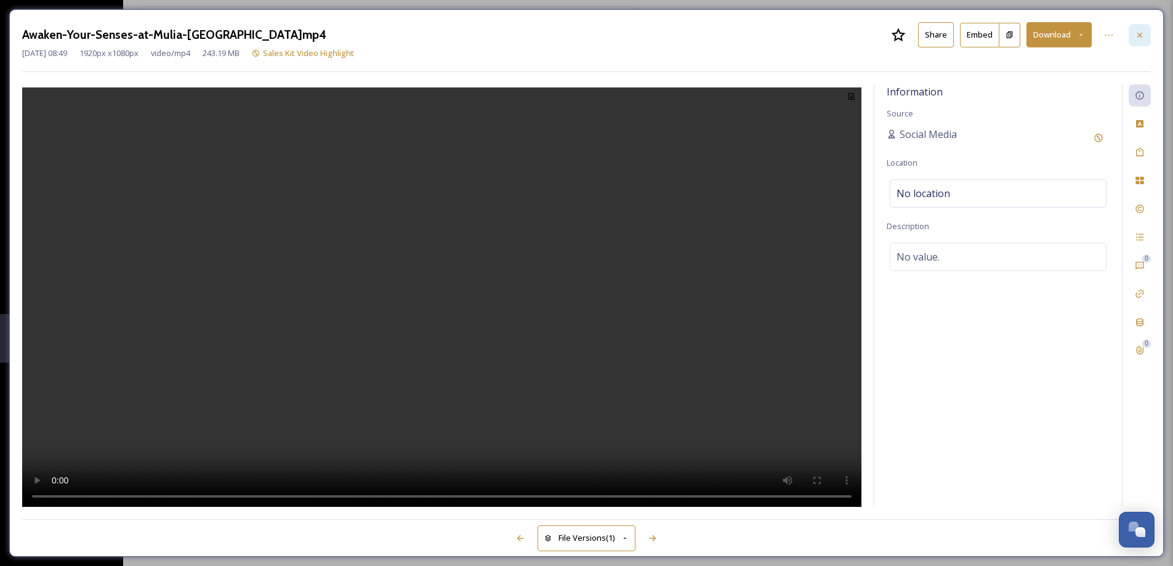
click at [1146, 34] on div at bounding box center [1140, 35] width 22 height 22
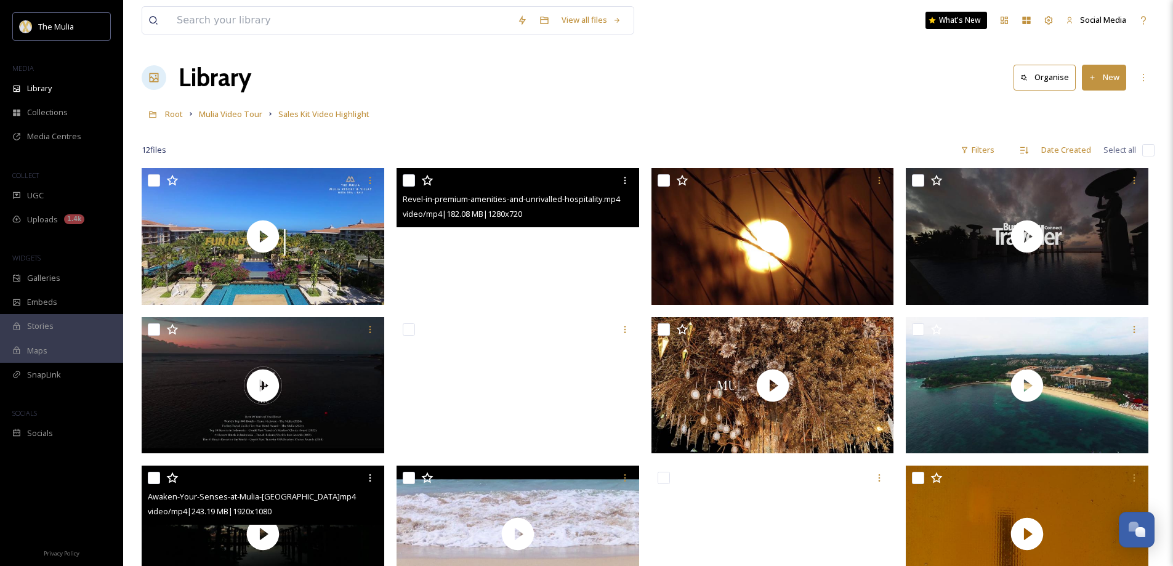
click at [573, 276] on video "Revel-in-premium-amenities-and-unrivalled-hospitality.mp4" at bounding box center [518, 236] width 243 height 137
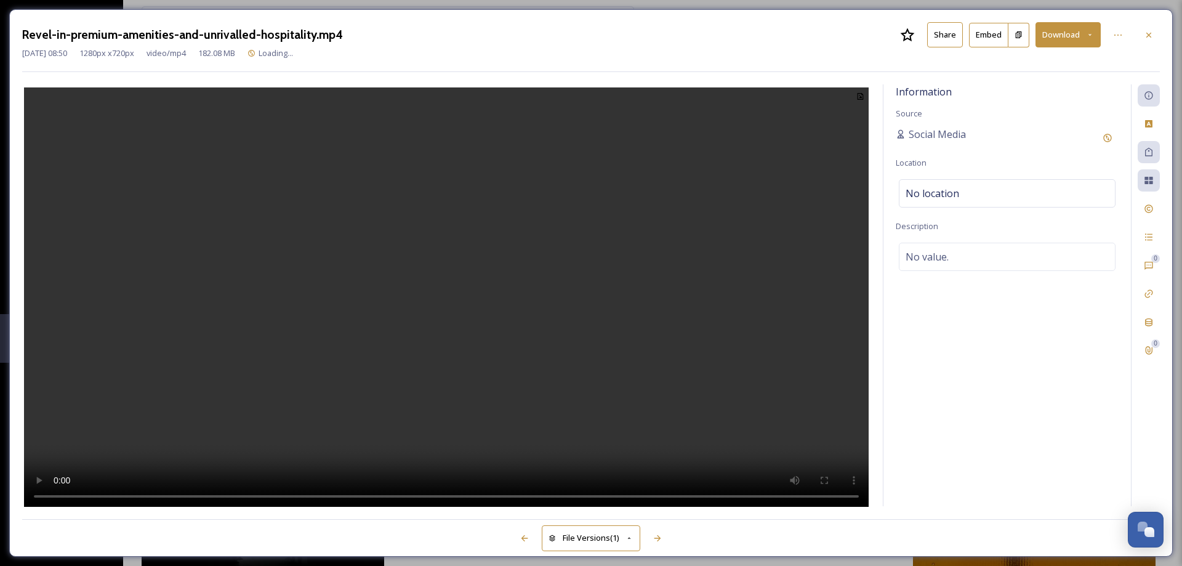
click at [951, 35] on button "Share" at bounding box center [945, 34] width 36 height 25
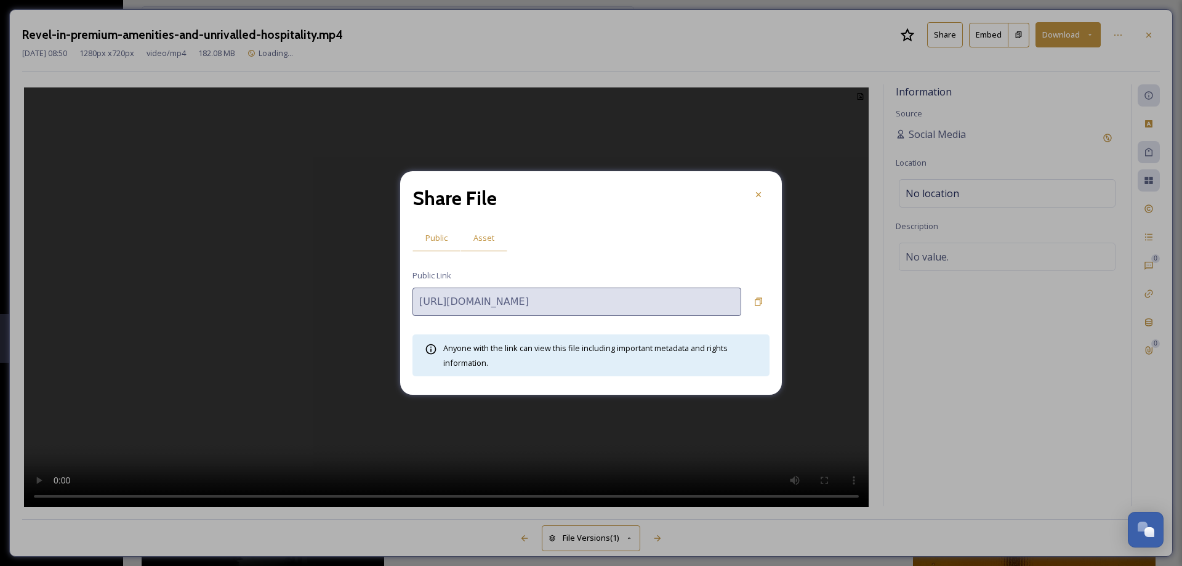
click at [483, 236] on span "Asset" at bounding box center [483, 238] width 21 height 12
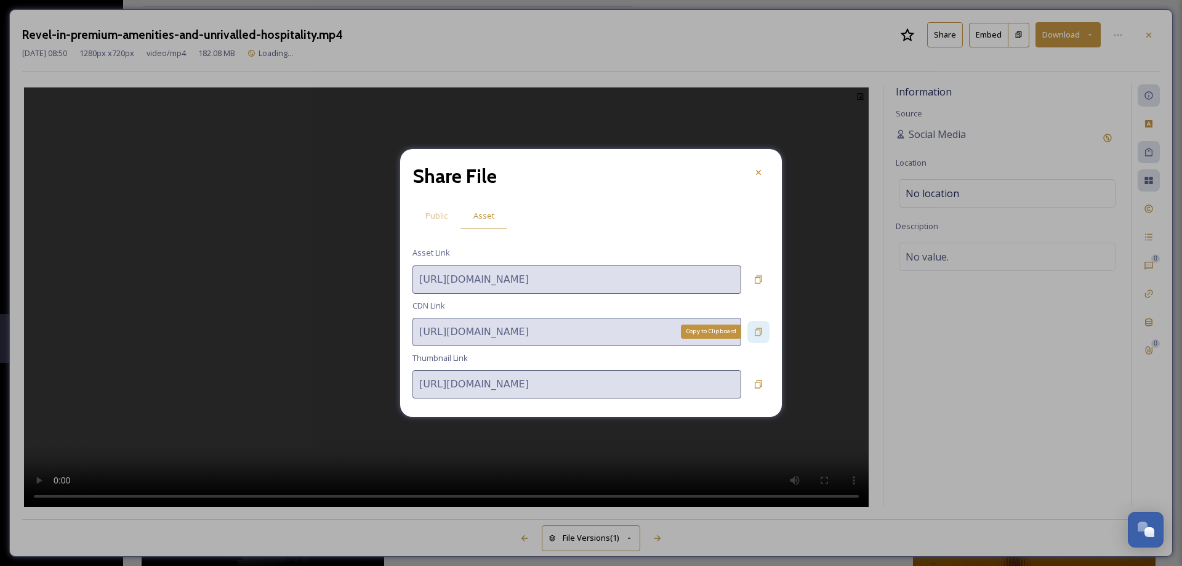
click at [759, 331] on icon at bounding box center [759, 332] width 10 height 10
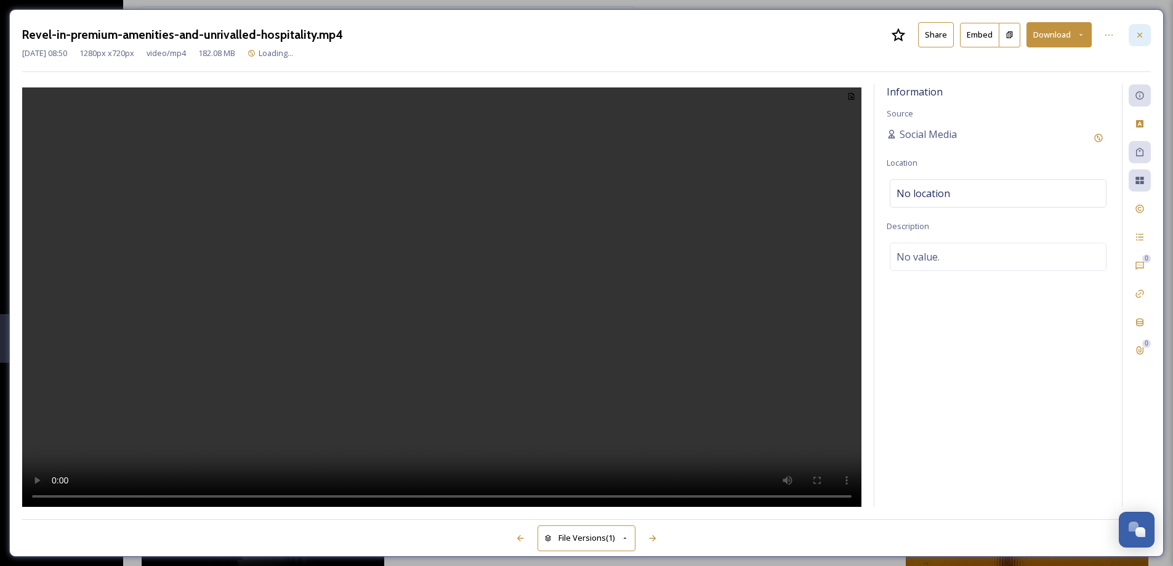
click at [1143, 34] on icon at bounding box center [1140, 35] width 10 height 10
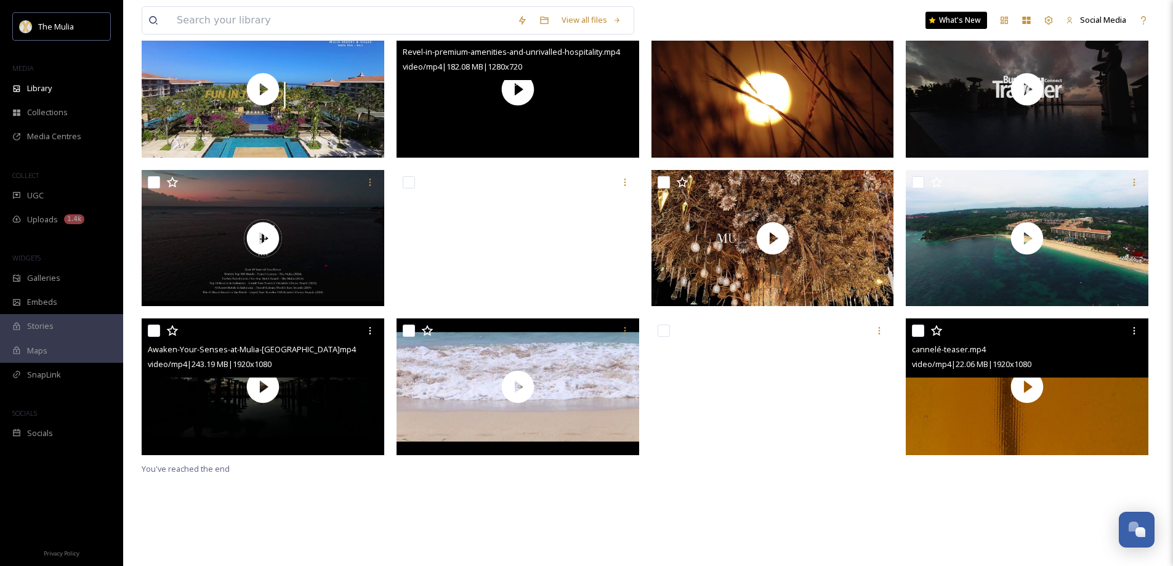
scroll to position [168, 0]
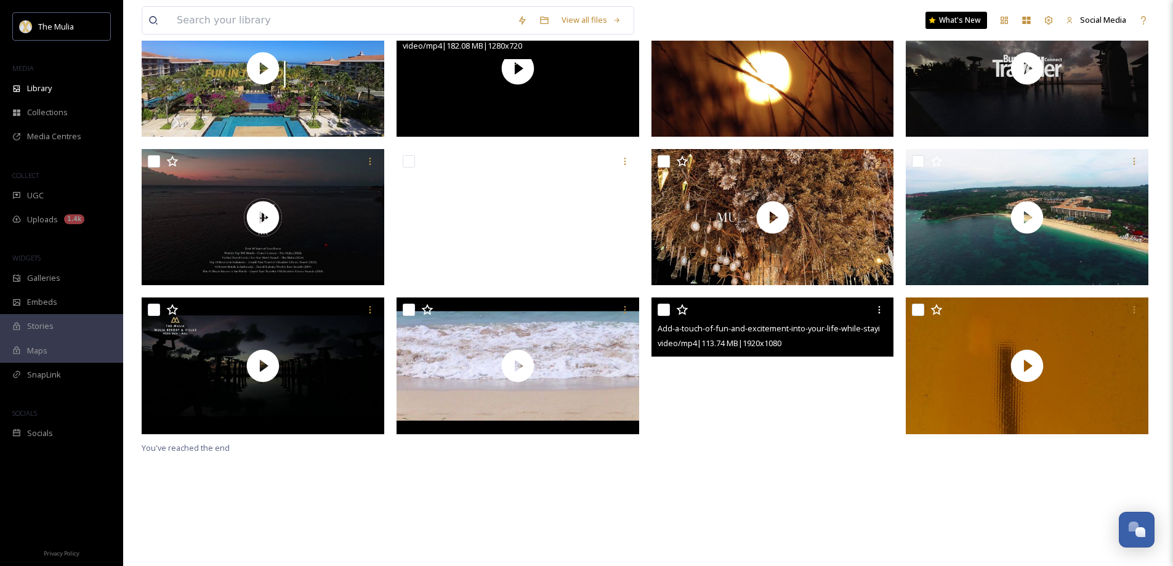
click at [725, 375] on video "Add-a-touch-of-fun-and-excitement-into-your-life-while-staying-at-Mulia-Bali.mp4" at bounding box center [772, 365] width 243 height 137
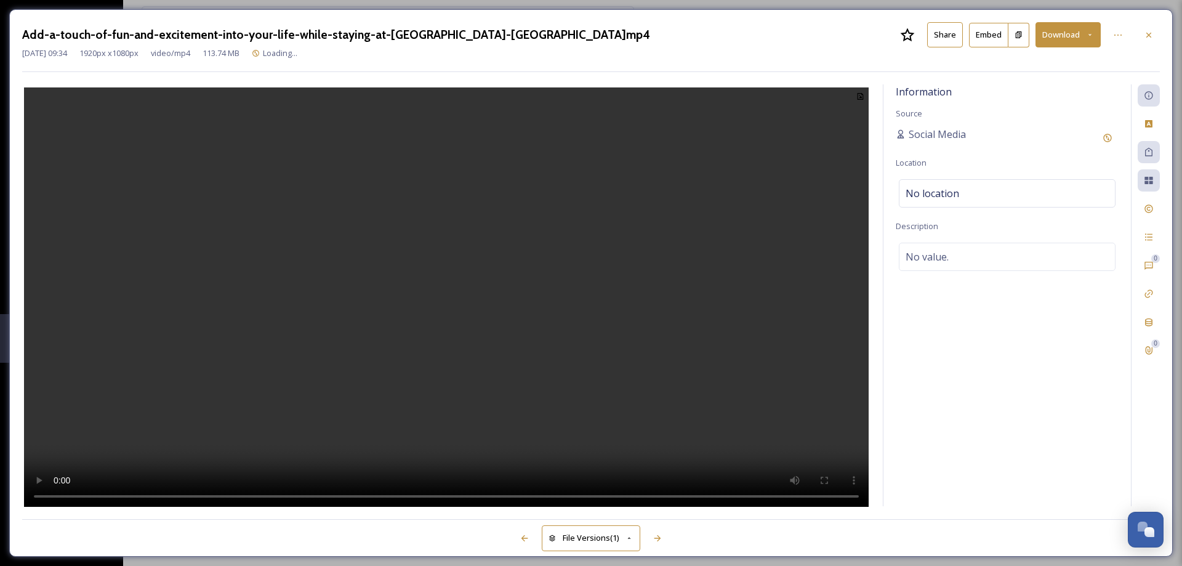
click at [950, 34] on button "Share" at bounding box center [945, 34] width 36 height 25
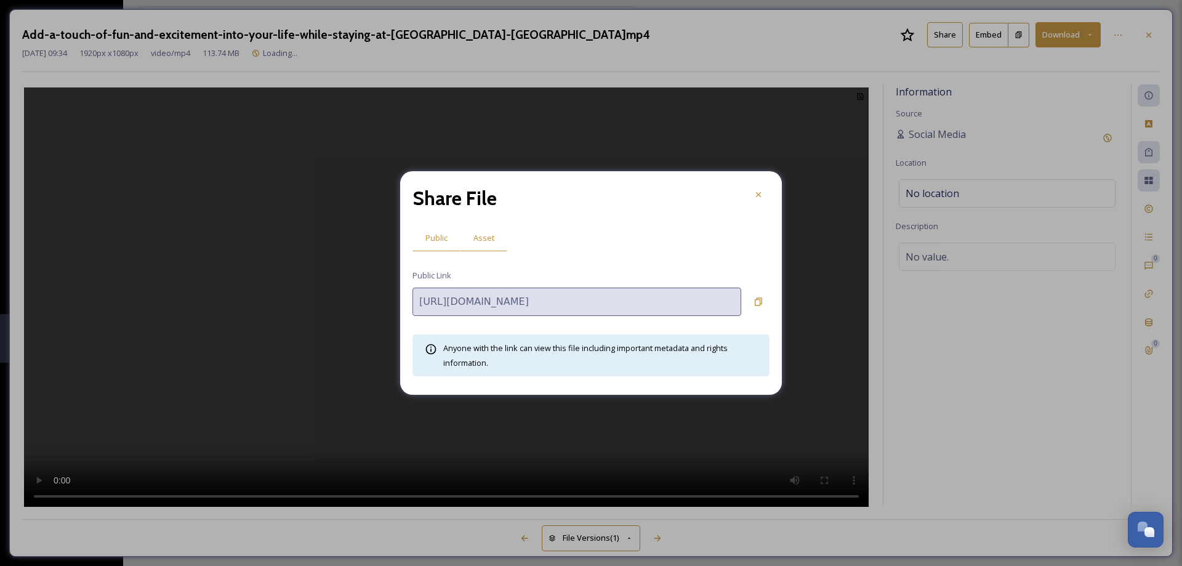
click at [483, 233] on span "Asset" at bounding box center [483, 238] width 21 height 12
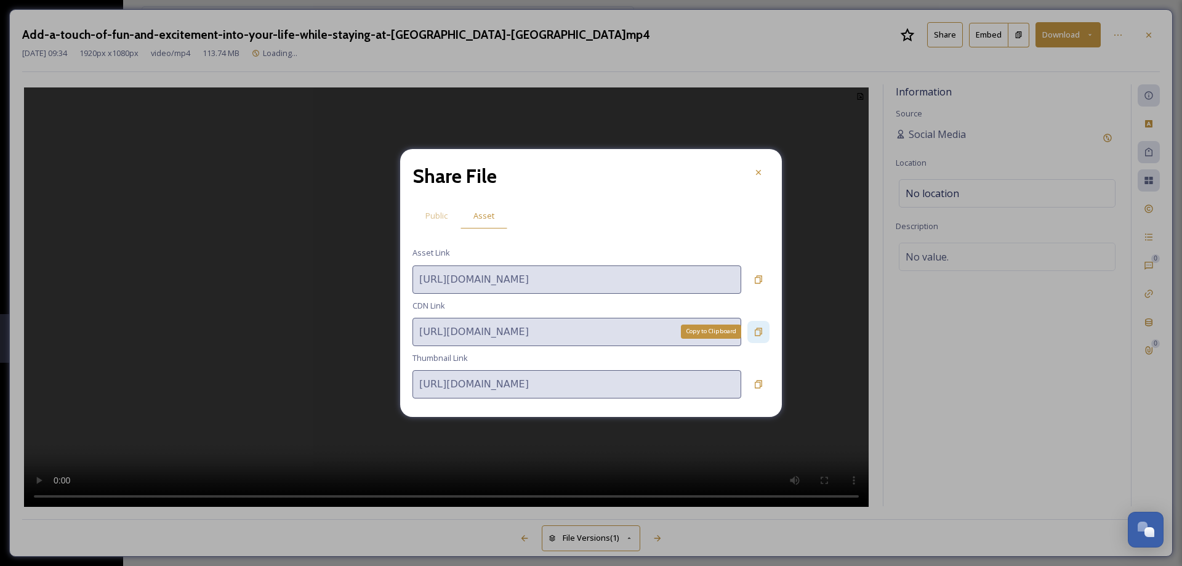
click at [760, 334] on icon at bounding box center [758, 332] width 7 height 8
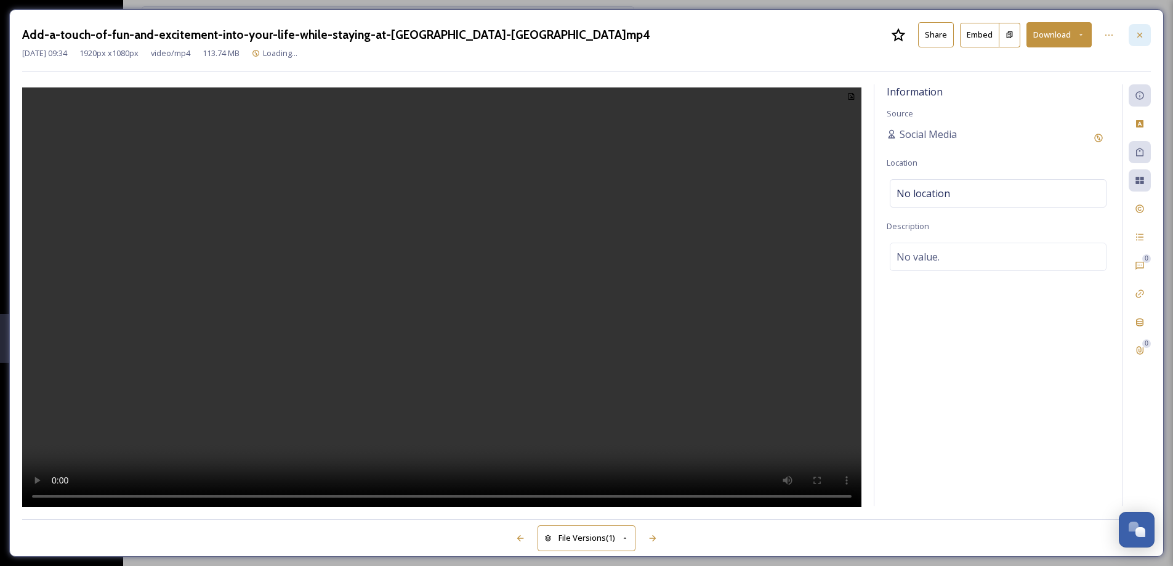
click at [1140, 34] on icon at bounding box center [1139, 34] width 5 height 5
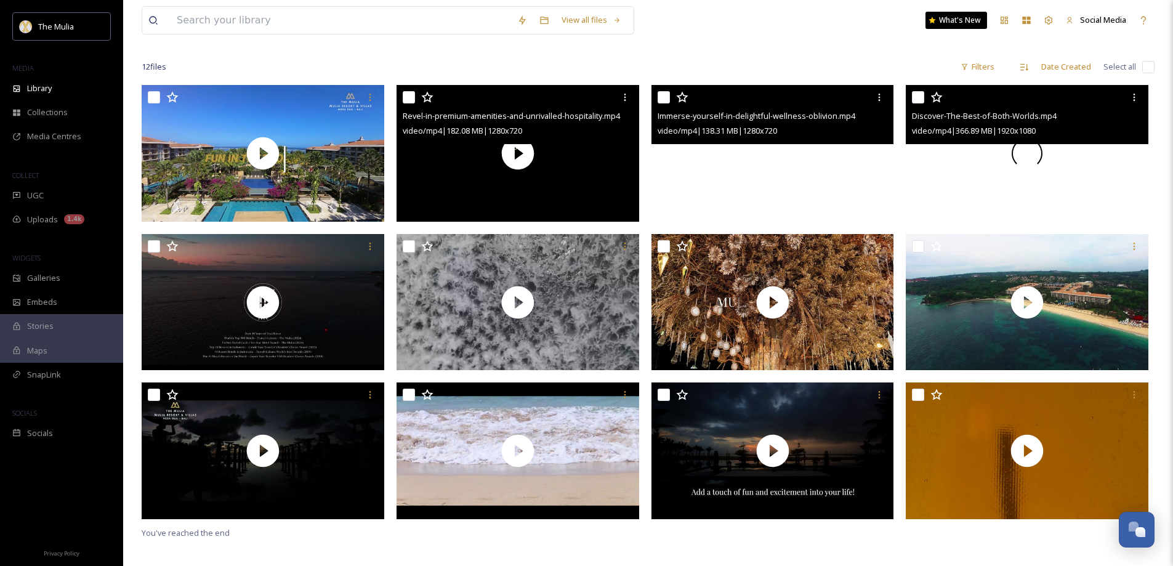
scroll to position [45, 0]
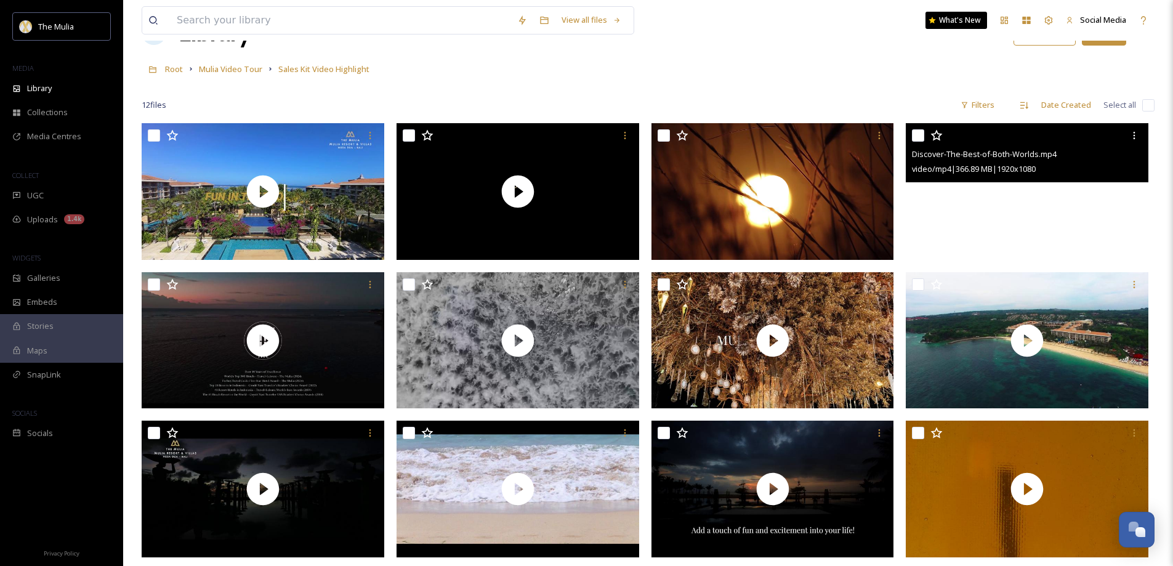
click at [972, 227] on video "Discover-The-Best-of-Both-Worlds.mp4" at bounding box center [1027, 191] width 243 height 137
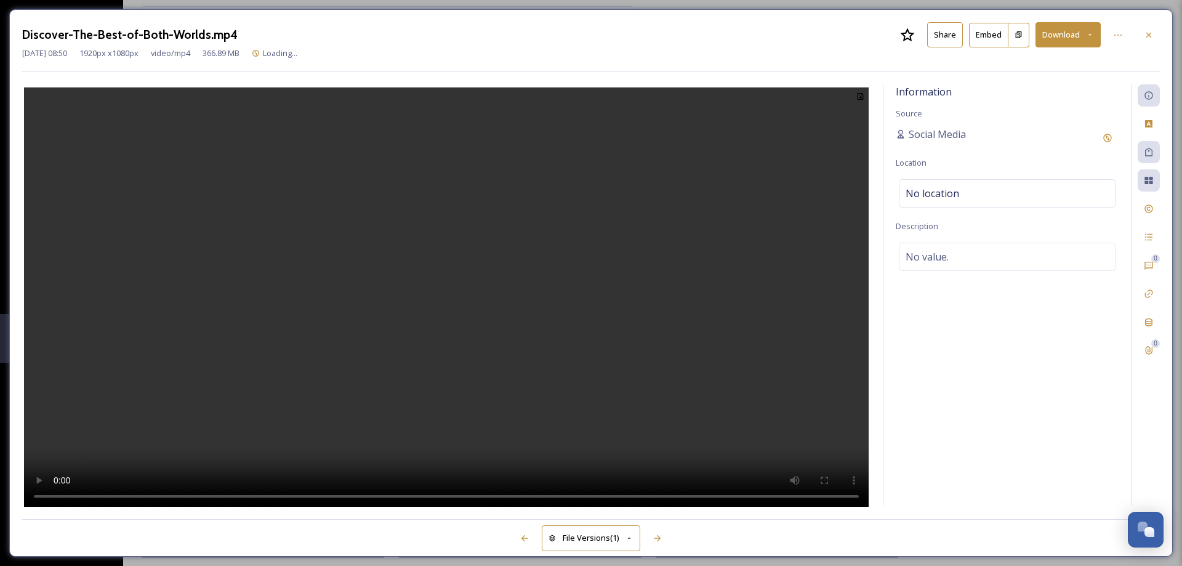
click at [945, 37] on button "Share" at bounding box center [945, 34] width 36 height 25
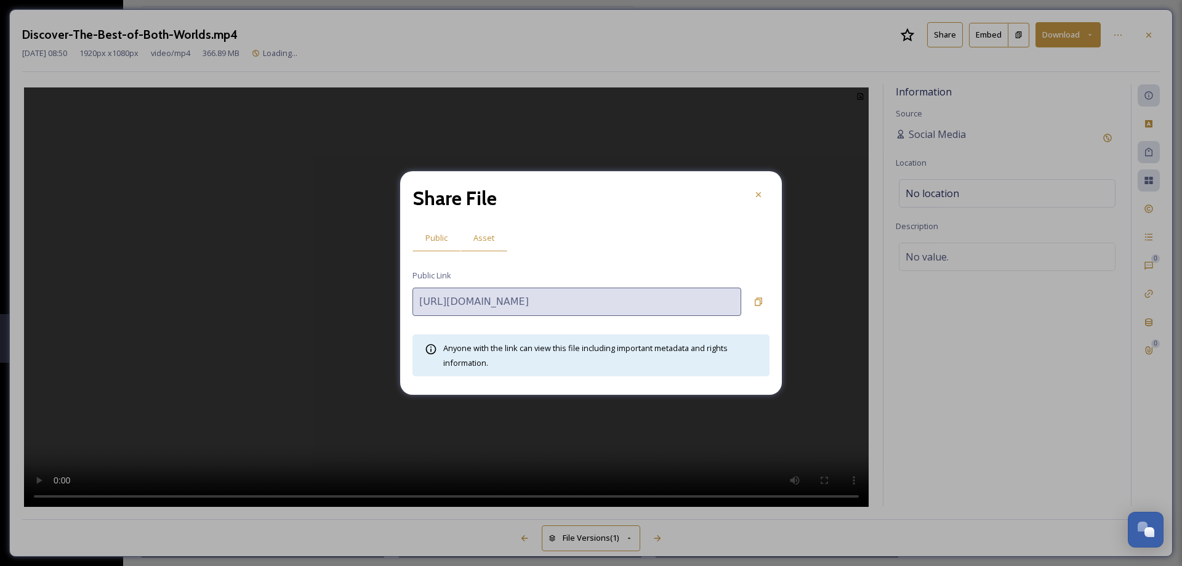
click at [485, 233] on span "Asset" at bounding box center [483, 238] width 21 height 12
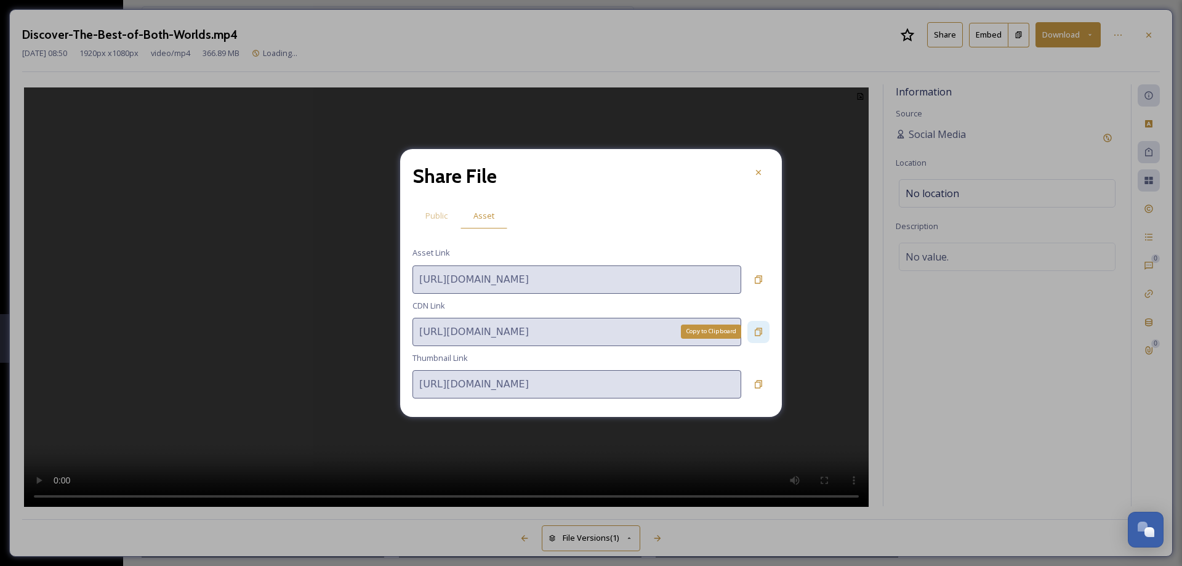
click at [762, 333] on icon at bounding box center [759, 332] width 10 height 10
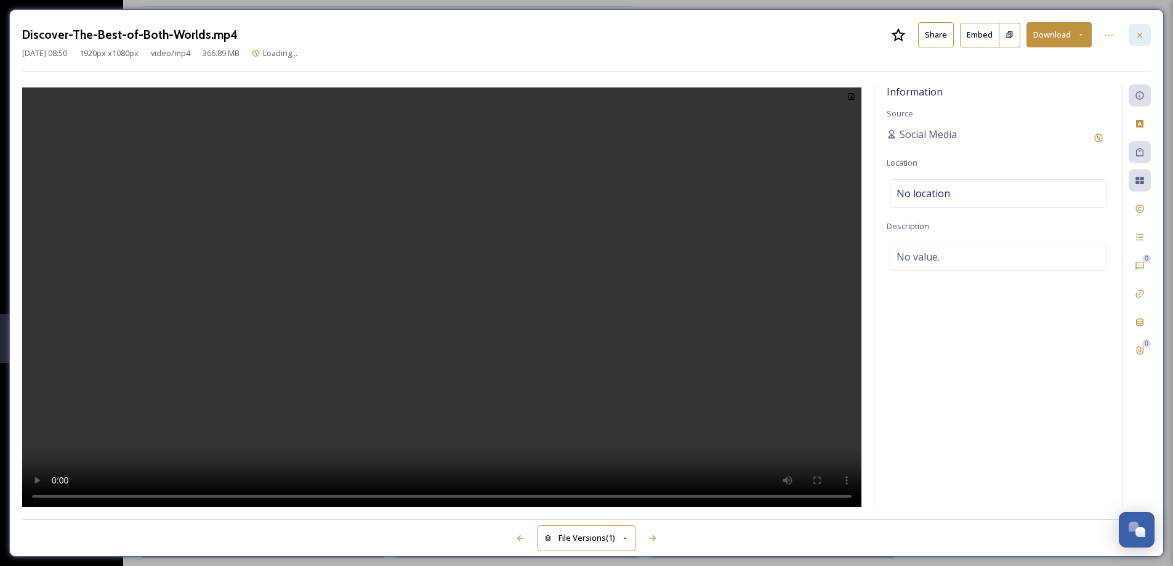
click at [1146, 36] on div at bounding box center [1140, 35] width 22 height 22
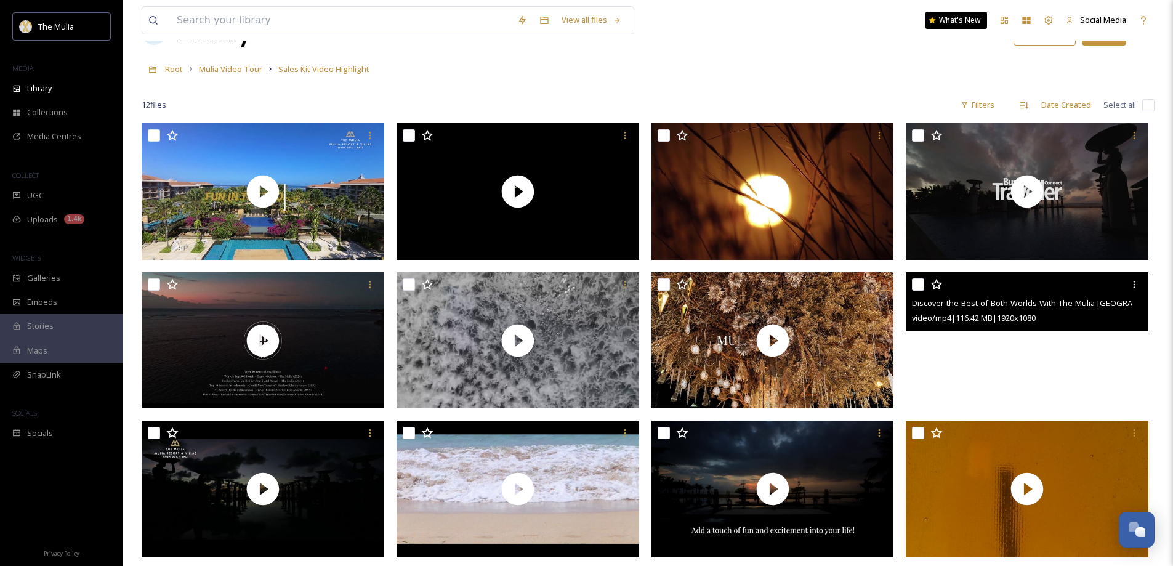
click at [1120, 362] on video "Discover-the-Best-of-Both-Worlds-With-The-Mulia-Mulia-Resort-Villas.mp4" at bounding box center [1027, 340] width 243 height 137
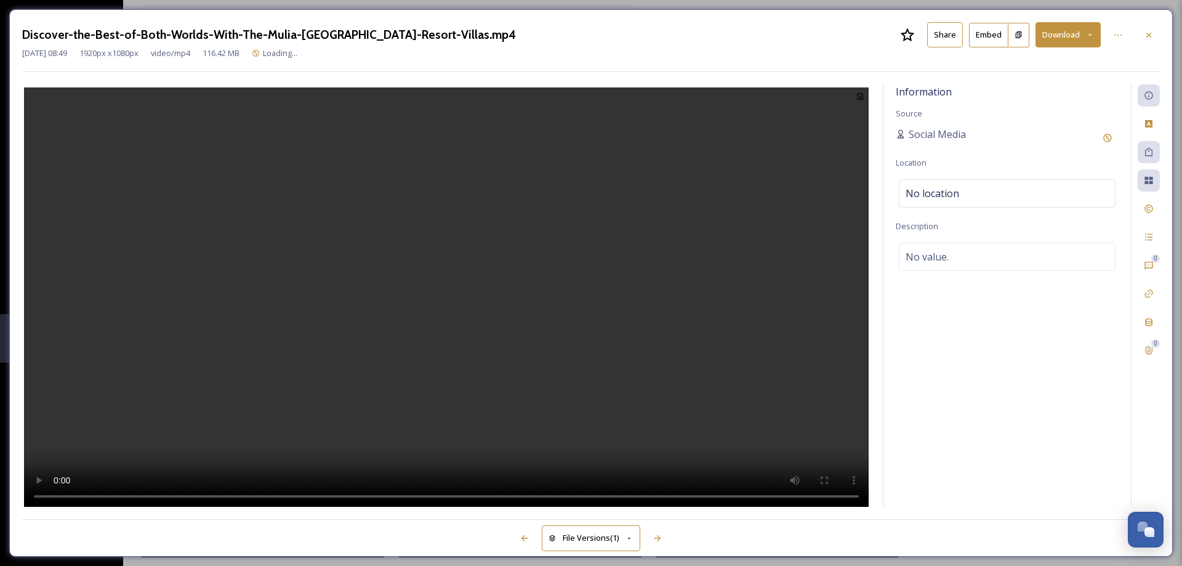
click at [947, 34] on button "Share" at bounding box center [945, 34] width 36 height 25
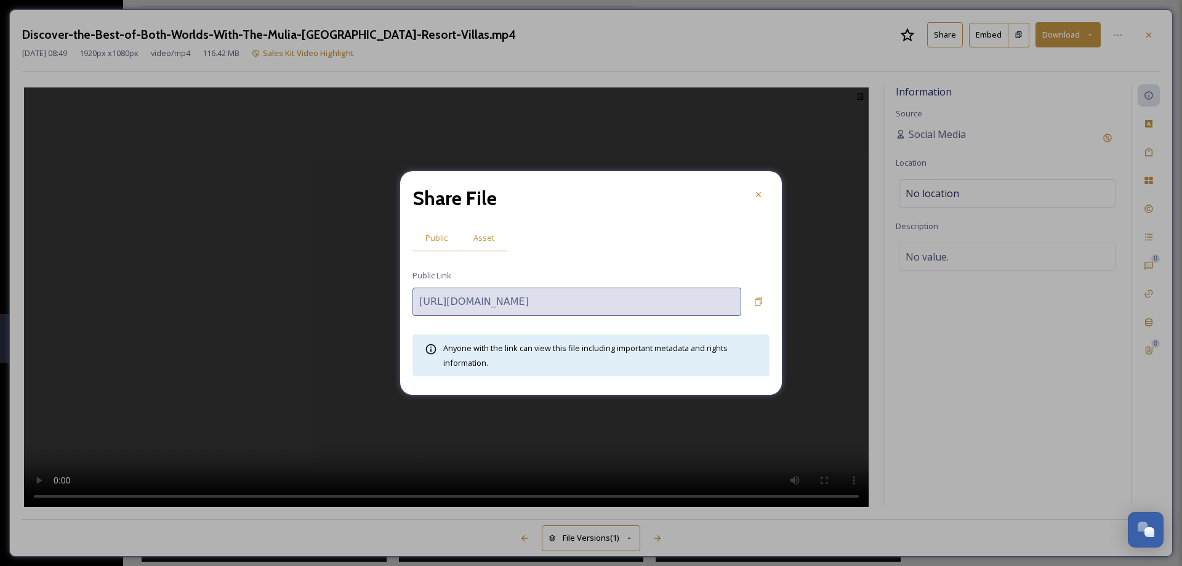
click at [488, 241] on span "Asset" at bounding box center [483, 238] width 21 height 12
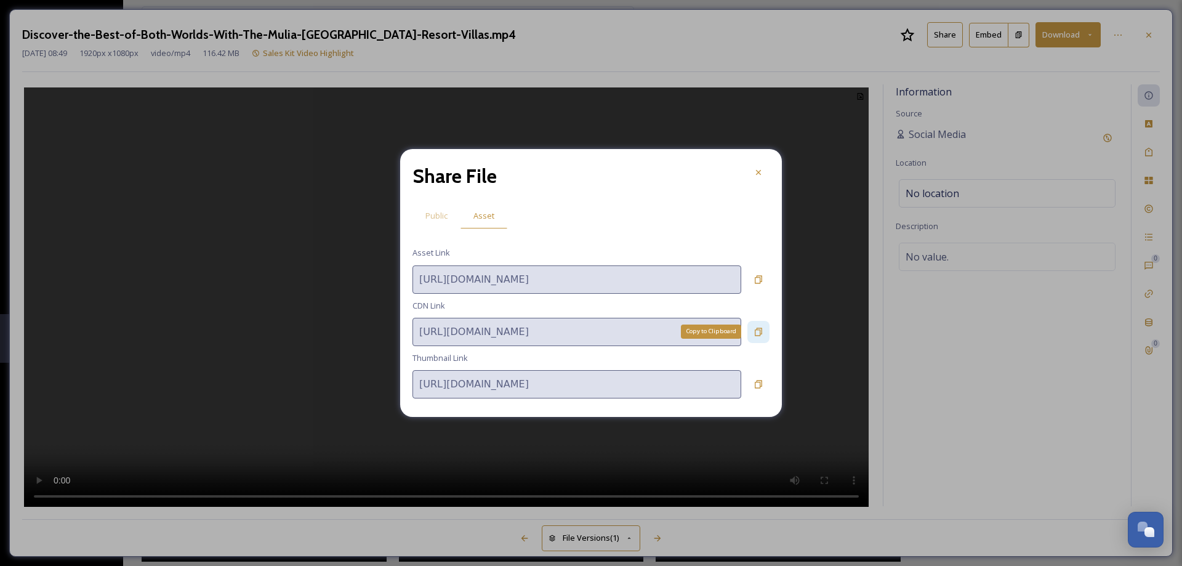
click at [754, 329] on icon at bounding box center [759, 332] width 10 height 10
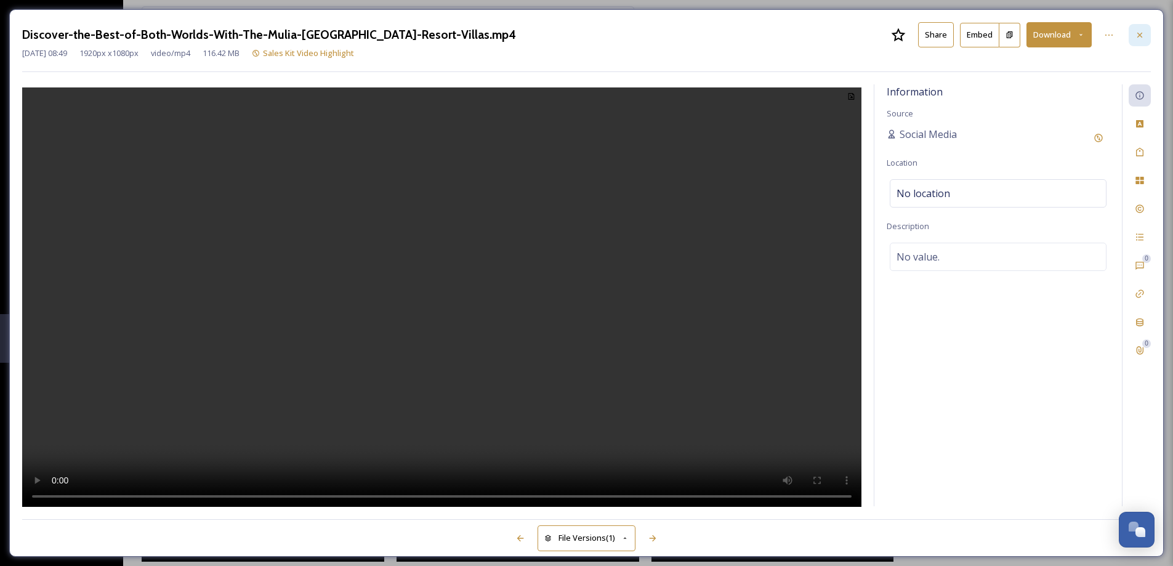
click at [1138, 36] on icon at bounding box center [1139, 34] width 5 height 5
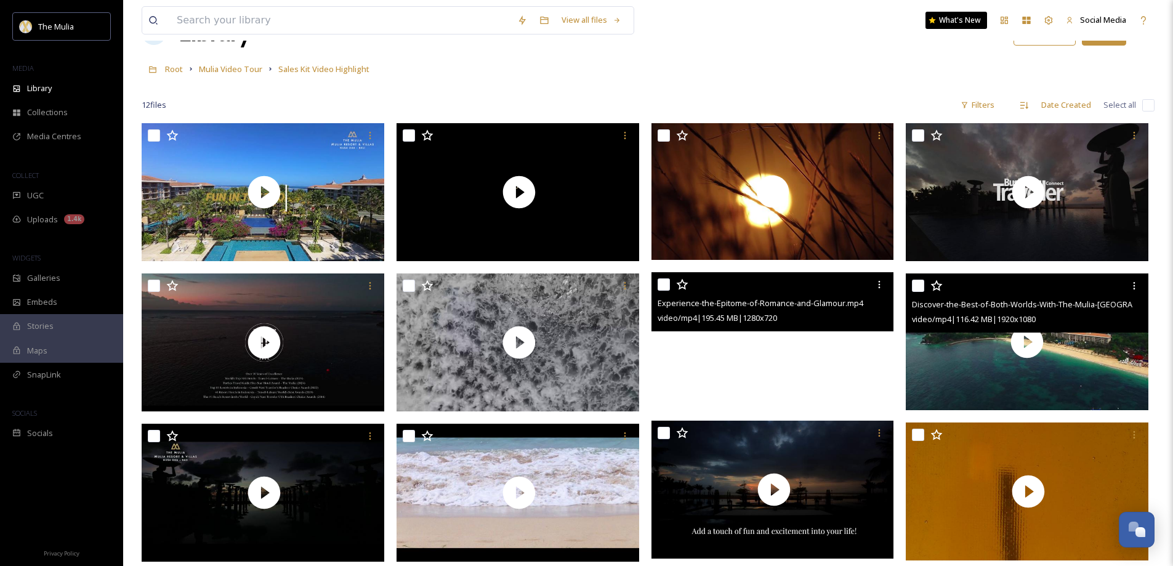
click at [797, 352] on video "Experience-the-Epitome-of-Romance-and-Glamour.mp4" at bounding box center [772, 340] width 243 height 137
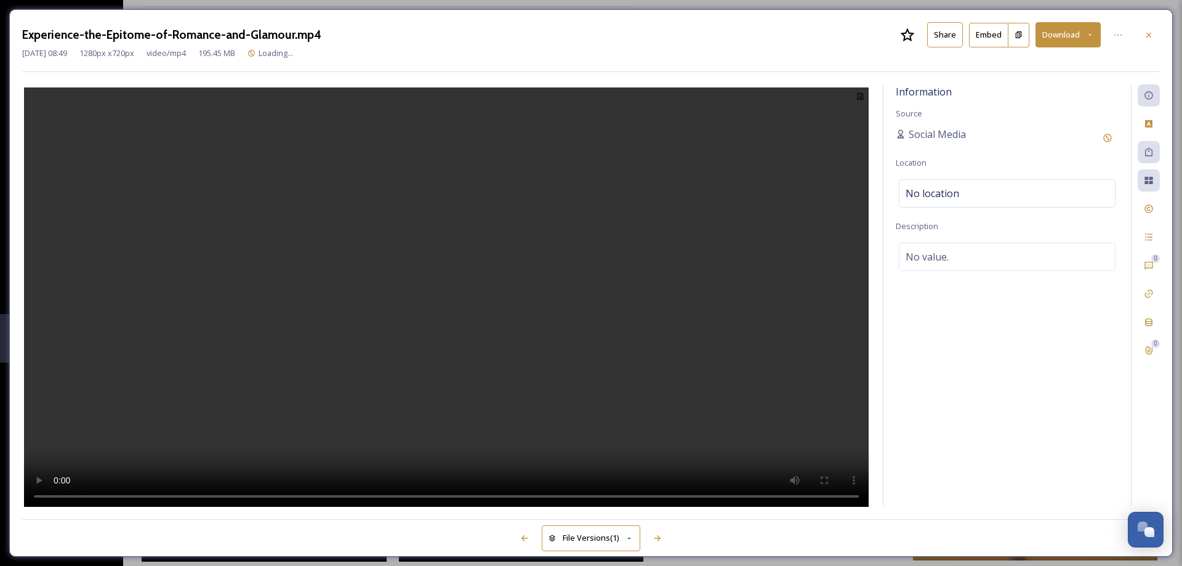
click at [950, 35] on button "Share" at bounding box center [945, 34] width 36 height 25
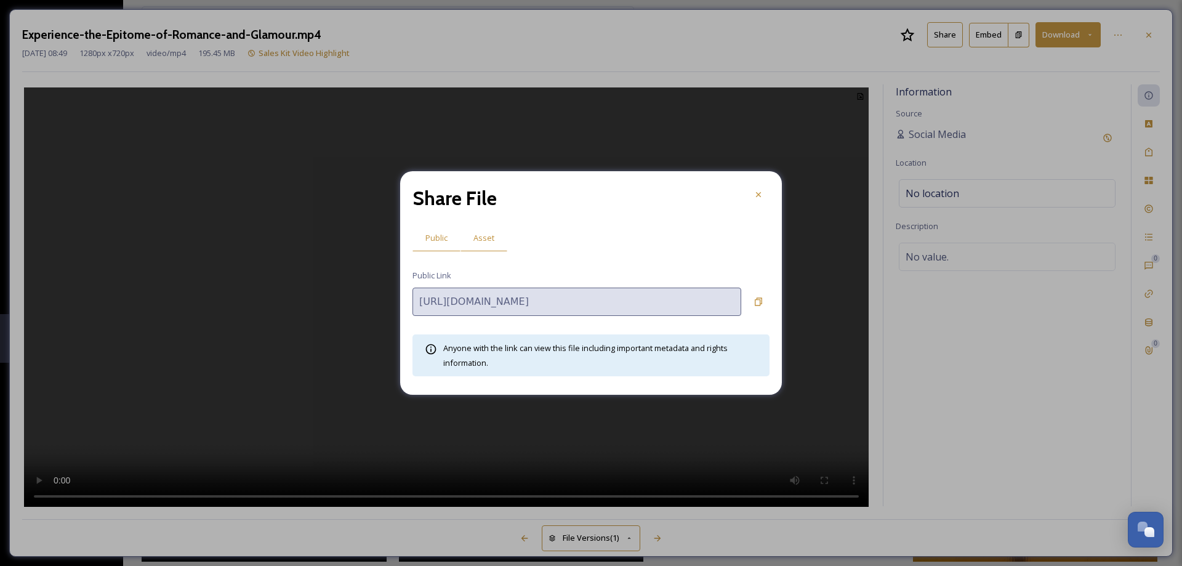
click at [484, 233] on span "Asset" at bounding box center [483, 238] width 21 height 12
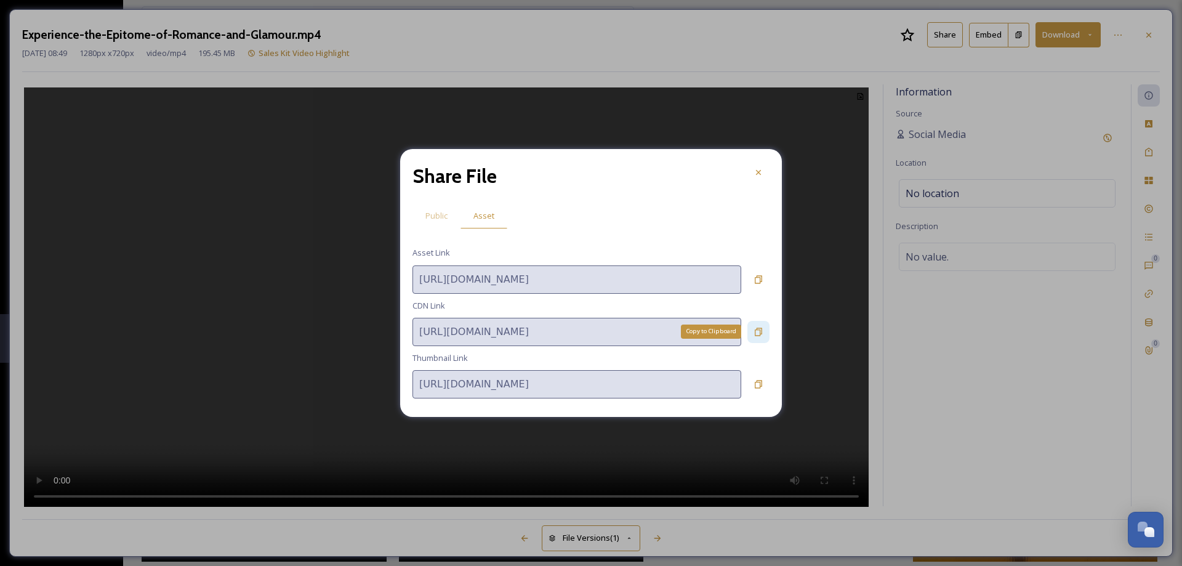
click at [753, 330] on div "Copy to Clipboard" at bounding box center [758, 332] width 22 height 22
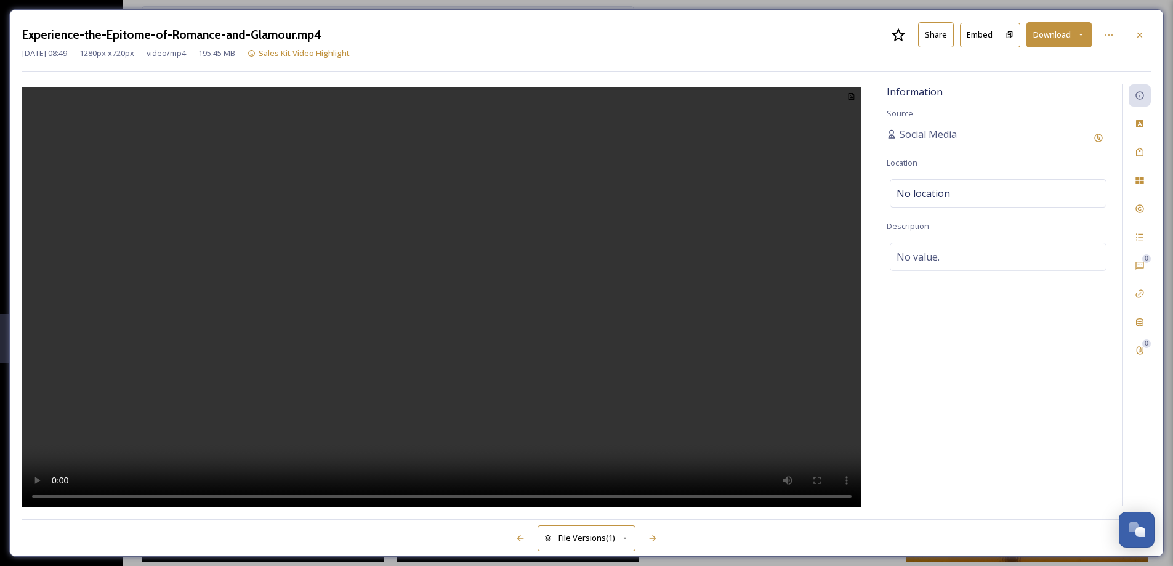
click at [1142, 38] on icon at bounding box center [1140, 35] width 10 height 10
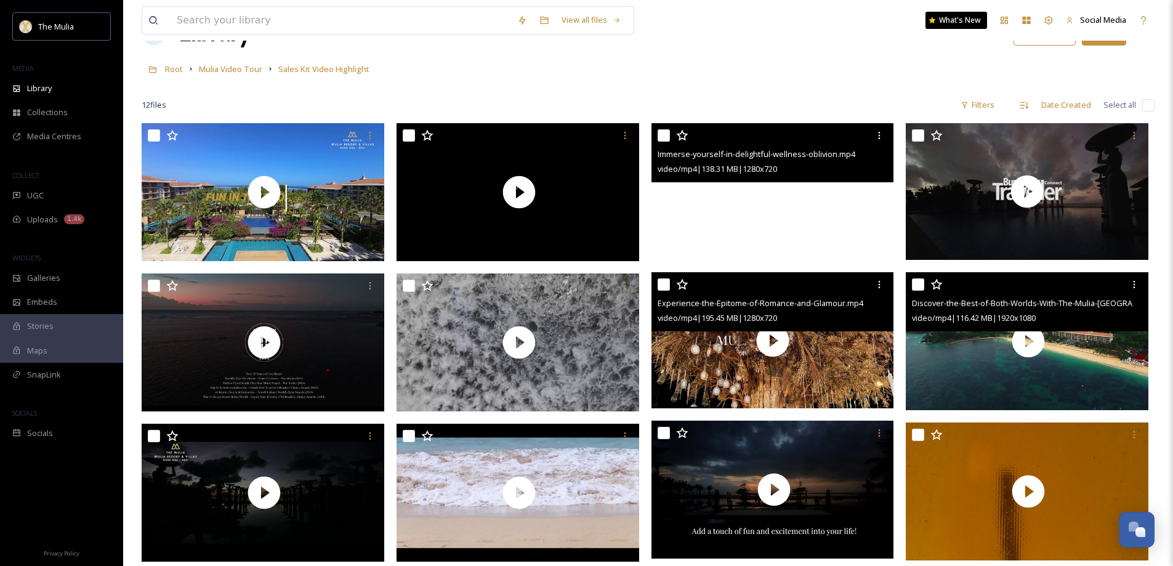
click at [776, 233] on video "Immerse-yourself-in-delightful-wellness-oblivion.mp4" at bounding box center [772, 191] width 243 height 137
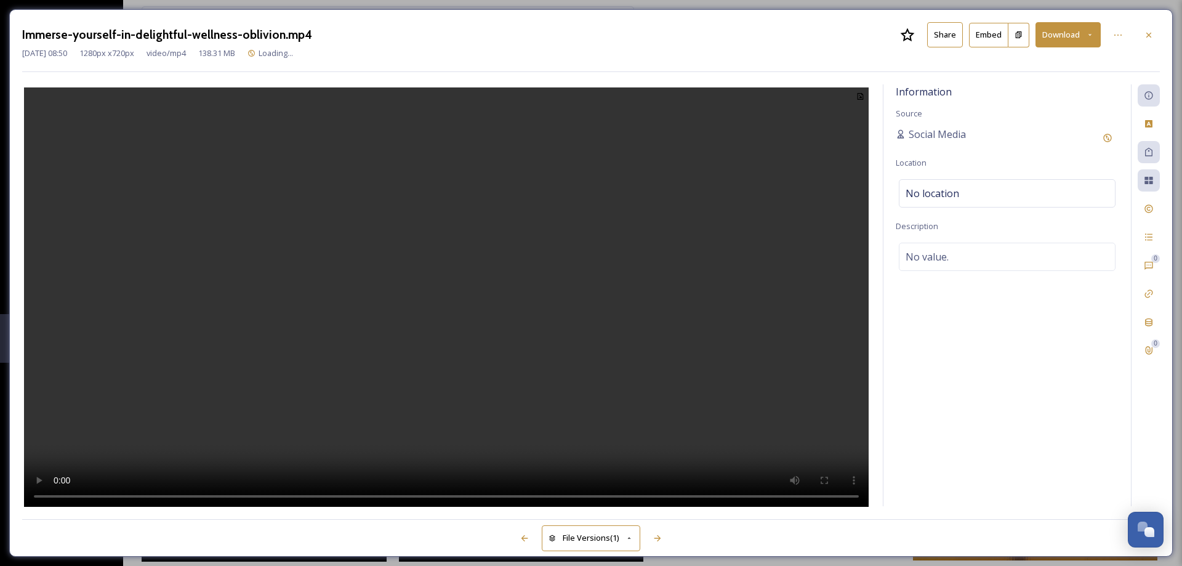
click at [948, 33] on button "Share" at bounding box center [945, 34] width 36 height 25
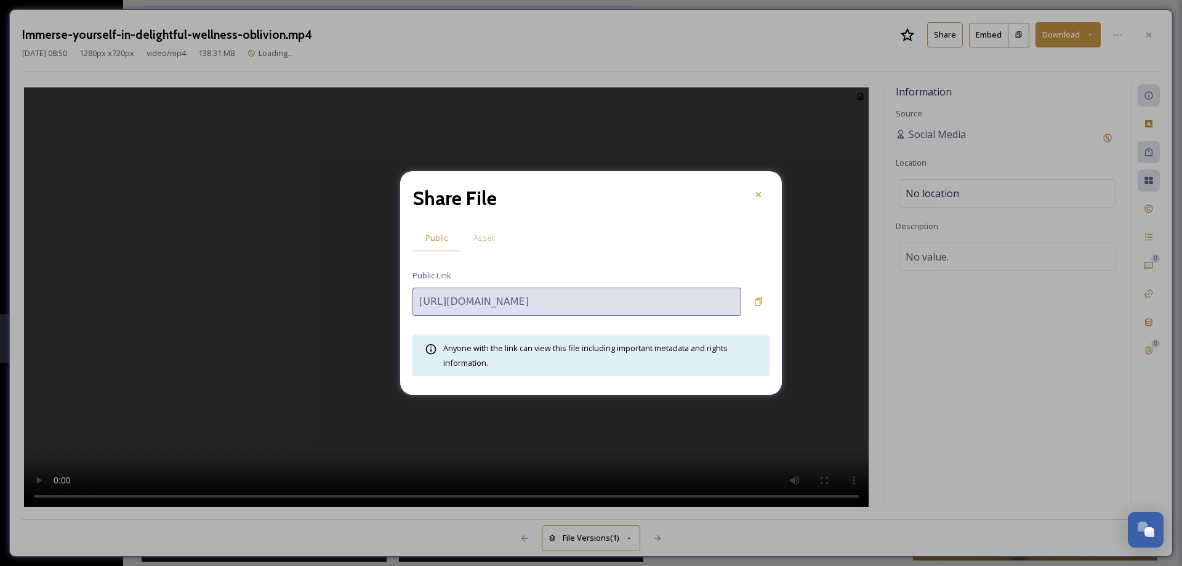
drag, startPoint x: 481, startPoint y: 243, endPoint x: 731, endPoint y: 316, distance: 260.7
click at [481, 242] on span "Asset" at bounding box center [483, 238] width 21 height 12
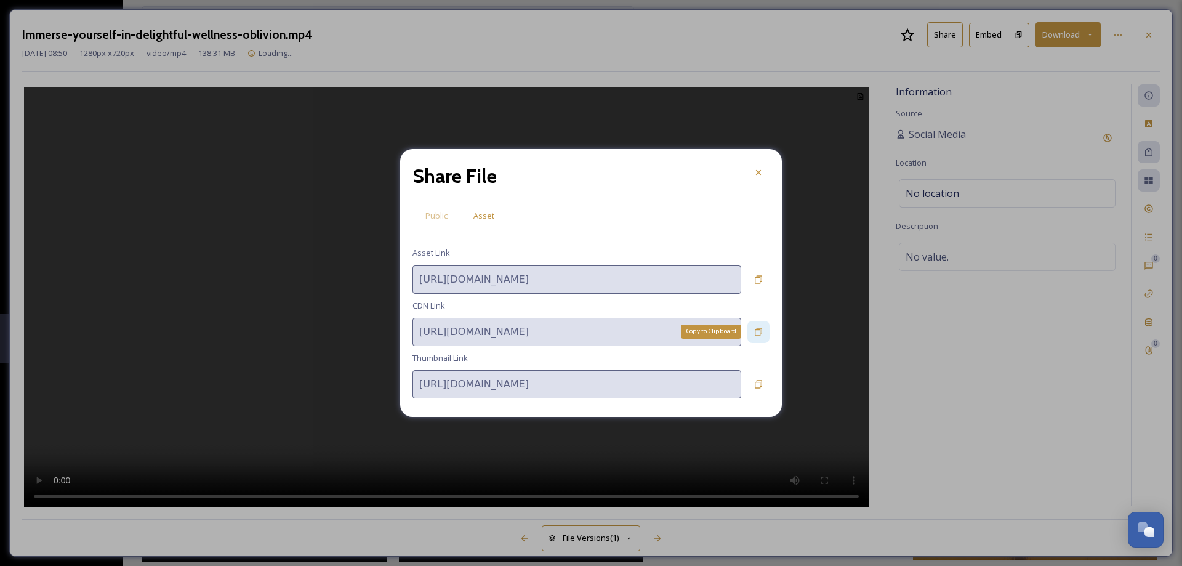
click at [756, 331] on icon at bounding box center [759, 332] width 10 height 10
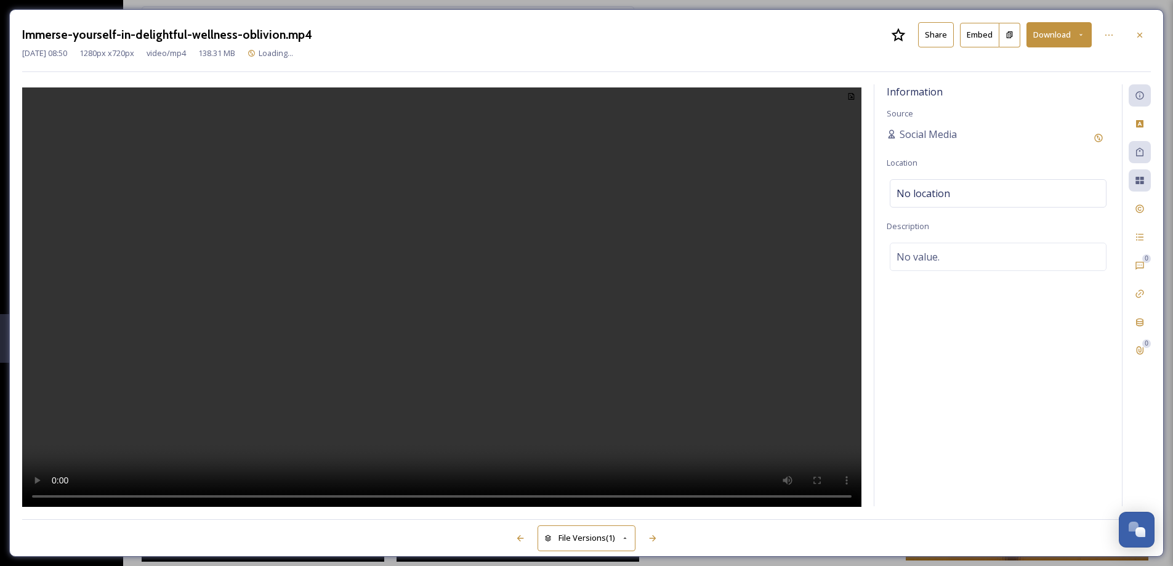
click at [1136, 36] on icon at bounding box center [1140, 35] width 10 height 10
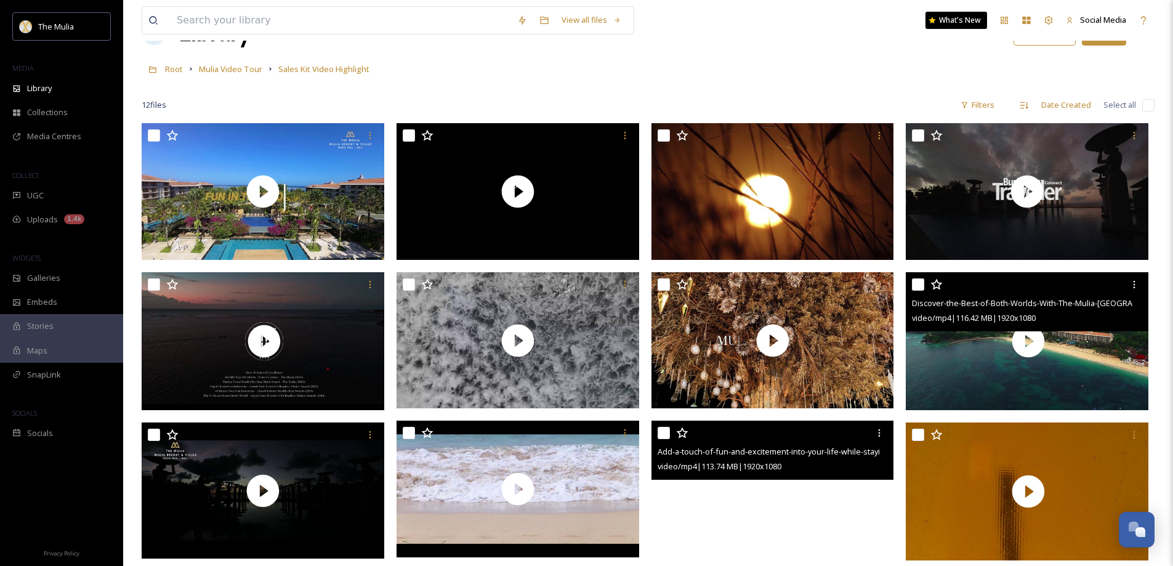
click at [744, 496] on video "Add-a-touch-of-fun-and-excitement-into-your-life-while-staying-at-Mulia-Bali.mp4" at bounding box center [772, 489] width 243 height 137
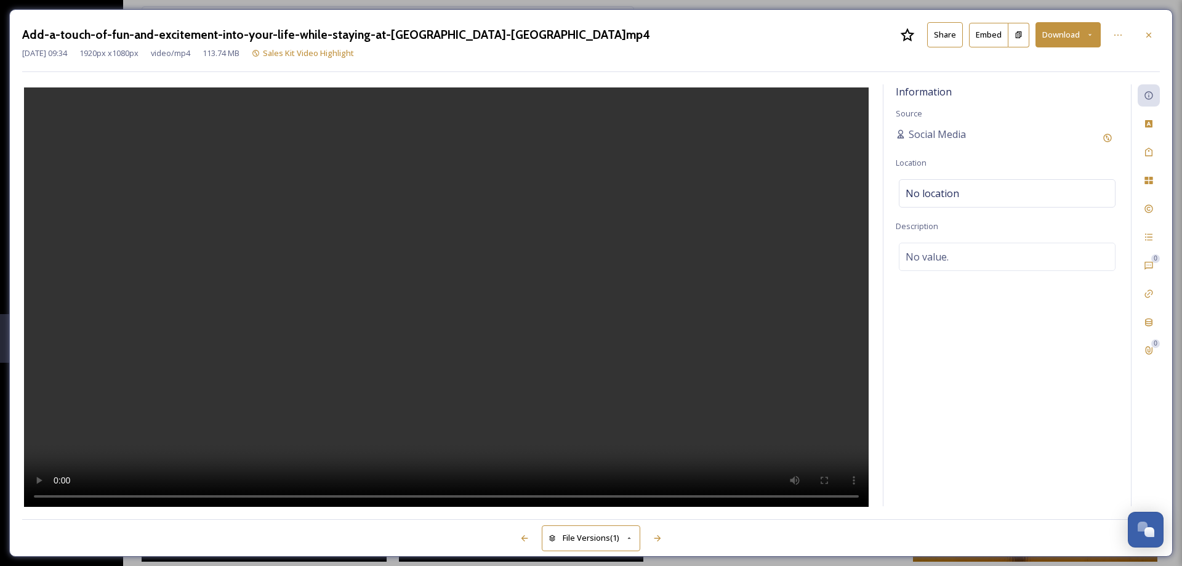
click at [948, 34] on button "Share" at bounding box center [945, 34] width 36 height 25
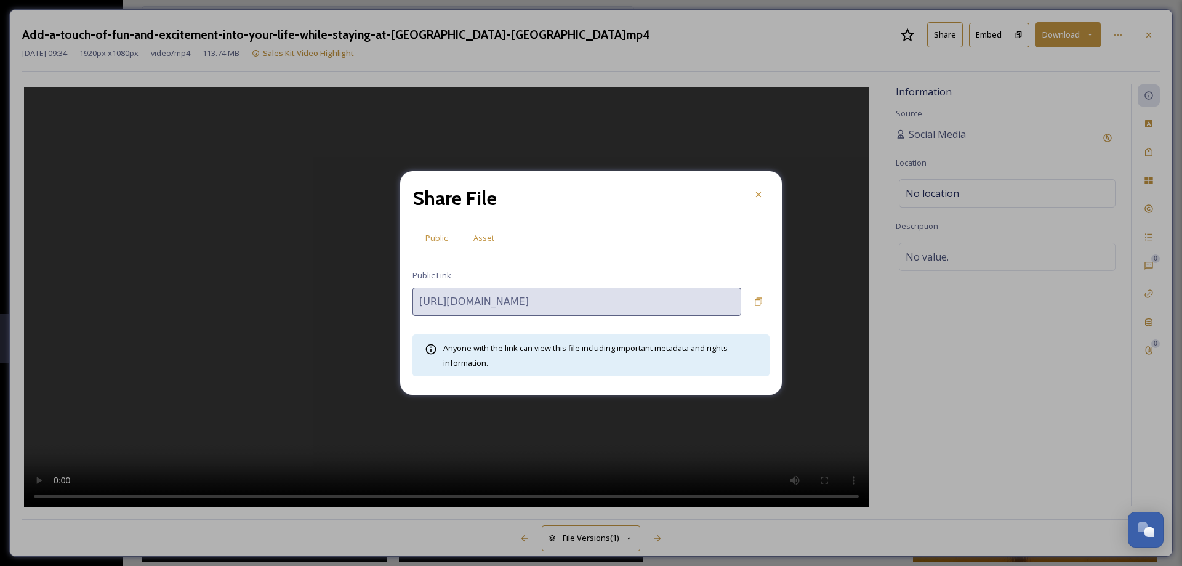
click at [485, 241] on span "Asset" at bounding box center [483, 238] width 21 height 12
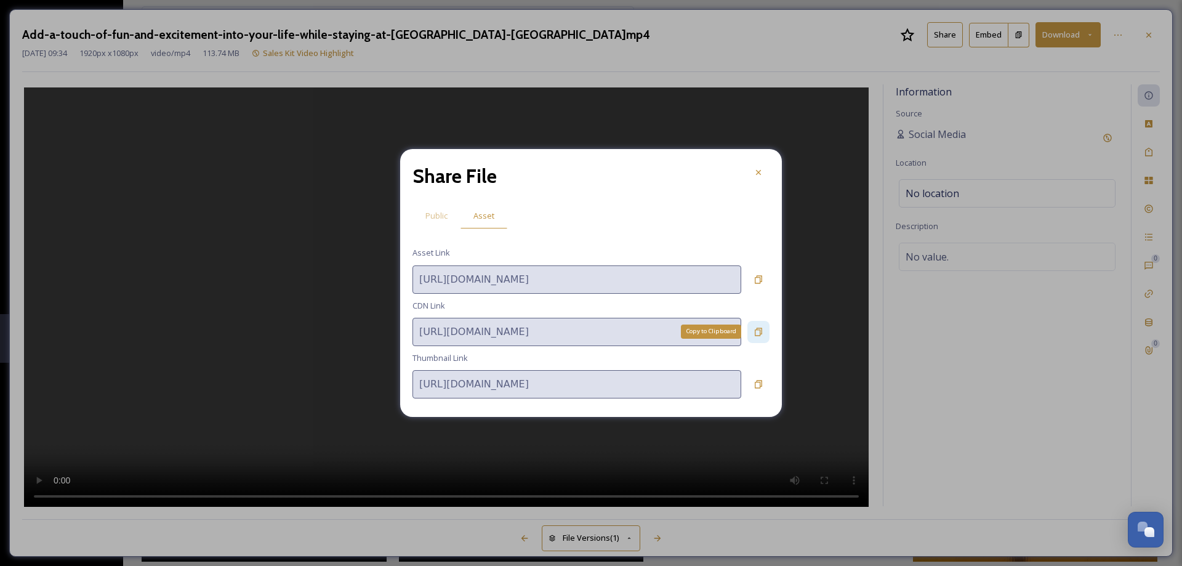
click at [760, 332] on icon at bounding box center [758, 332] width 7 height 8
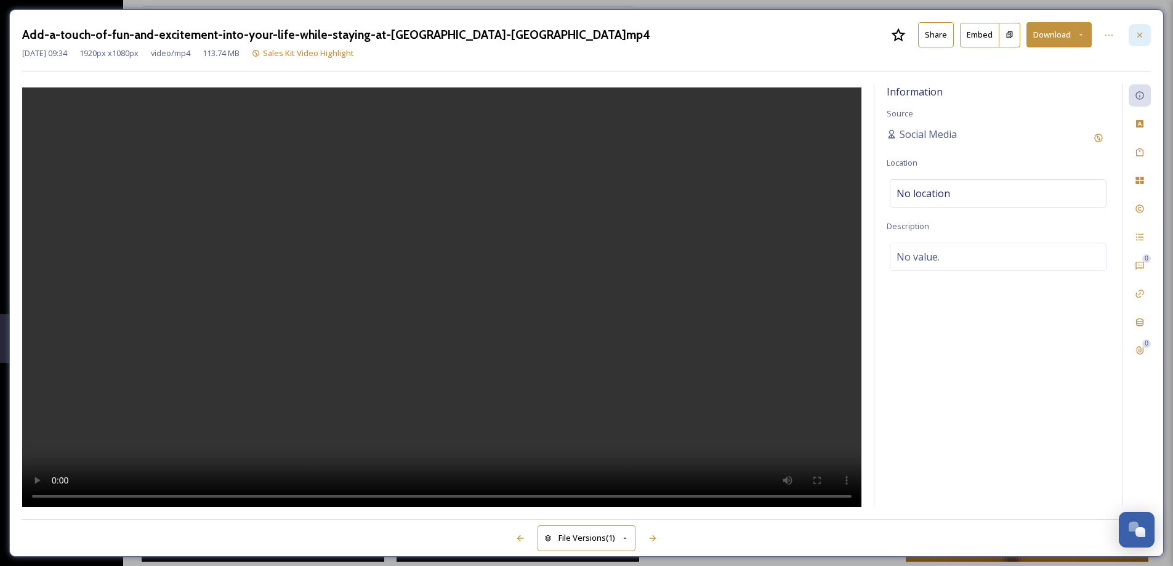
click at [1138, 38] on icon at bounding box center [1140, 35] width 10 height 10
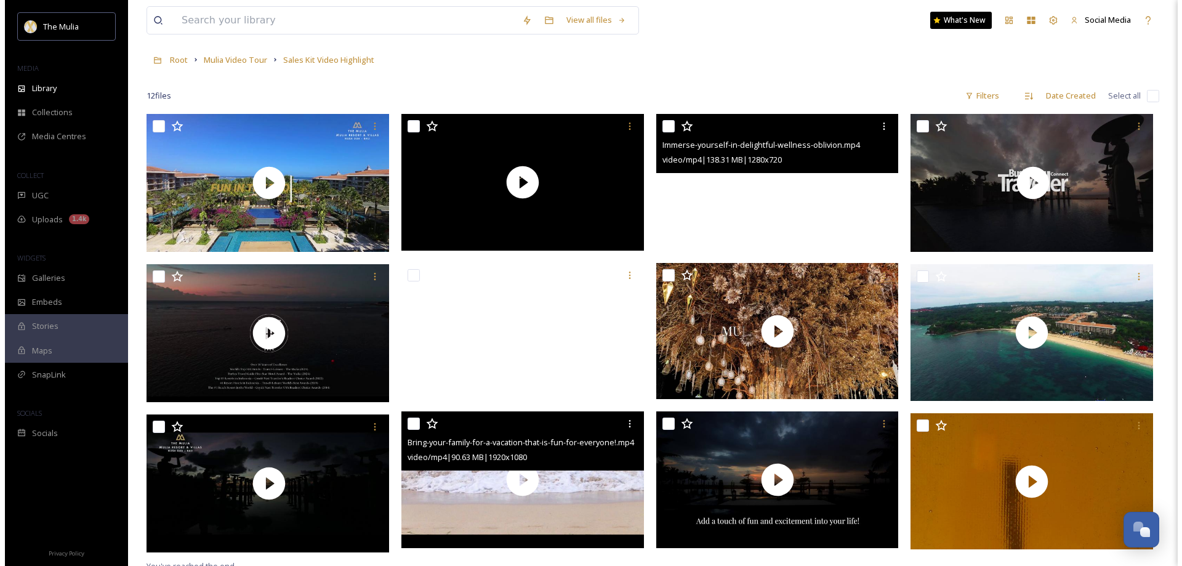
scroll to position [62, 0]
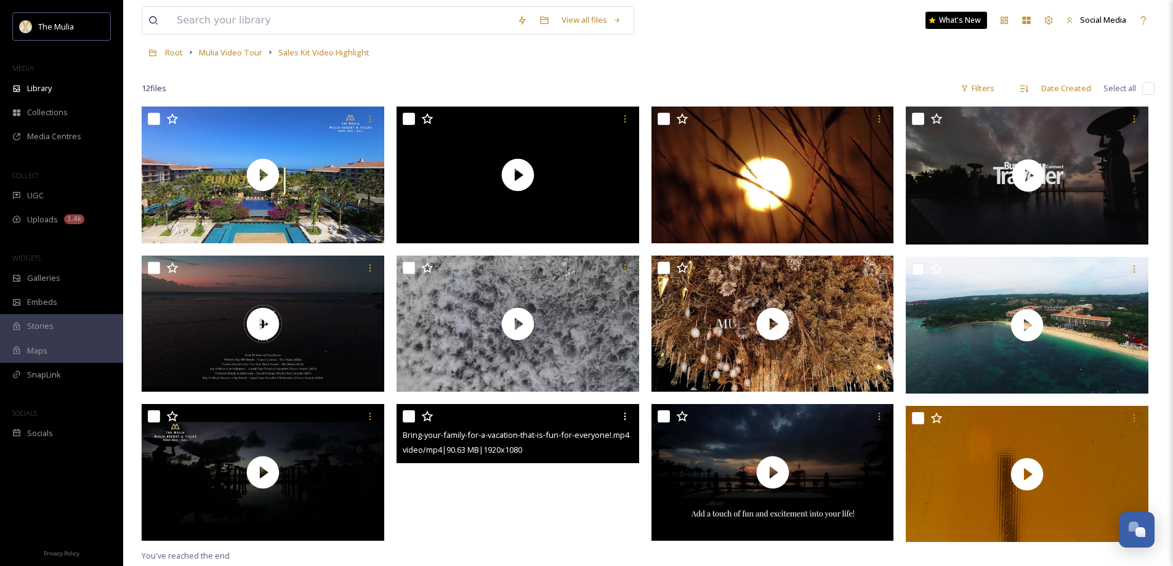
click at [529, 503] on video "Bring-your-family-for-a-vacation-that-is-fun-for-everyone!.mp4" at bounding box center [518, 472] width 243 height 137
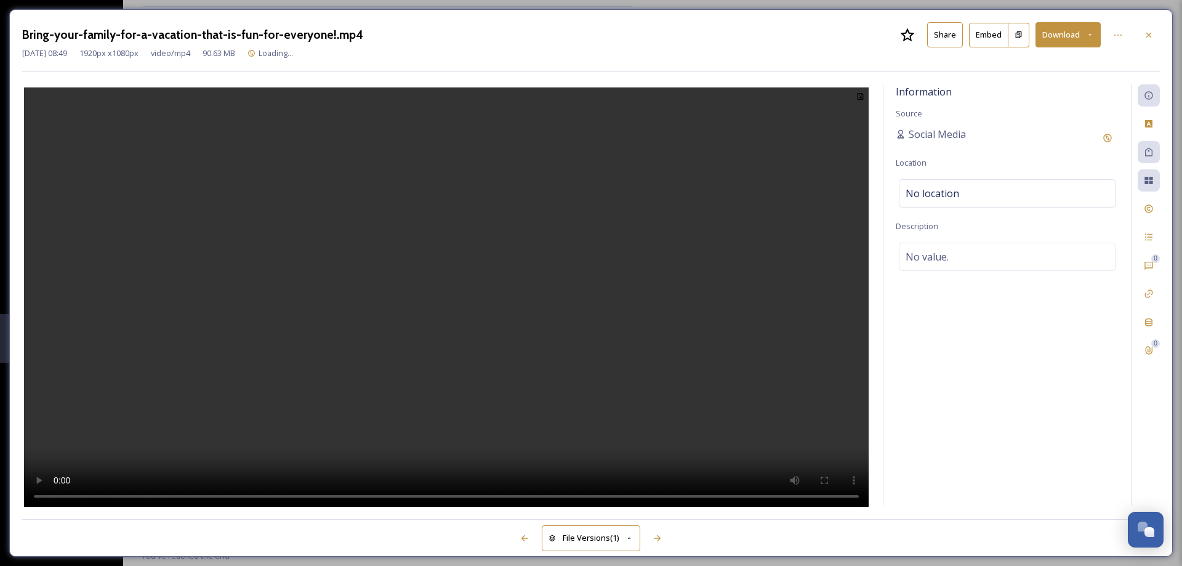
click at [946, 38] on button "Share" at bounding box center [945, 34] width 36 height 25
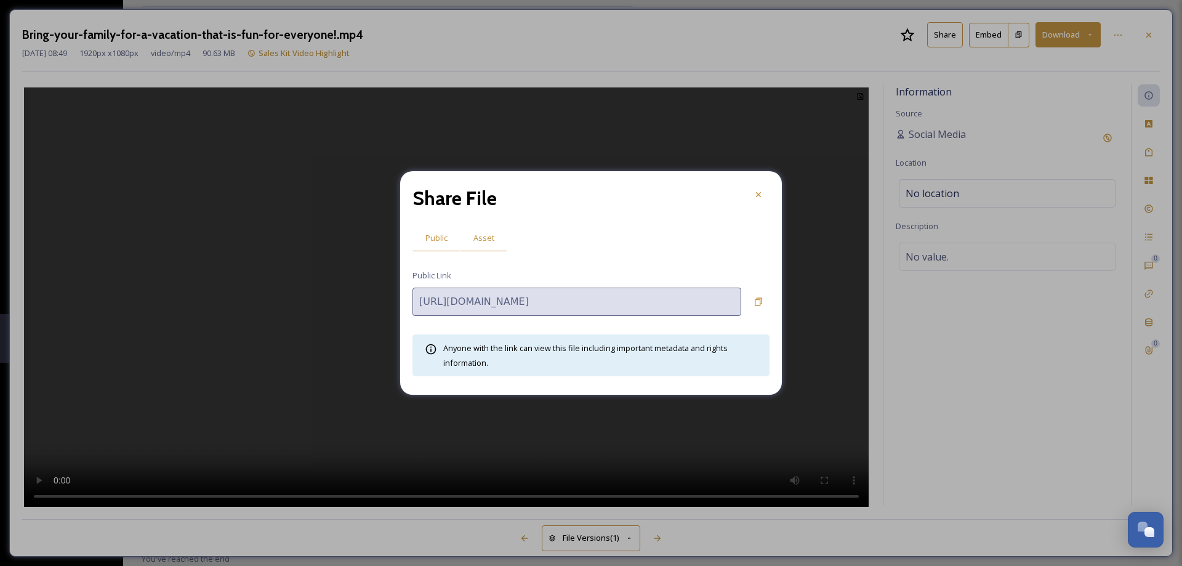
click at [484, 236] on span "Asset" at bounding box center [483, 238] width 21 height 12
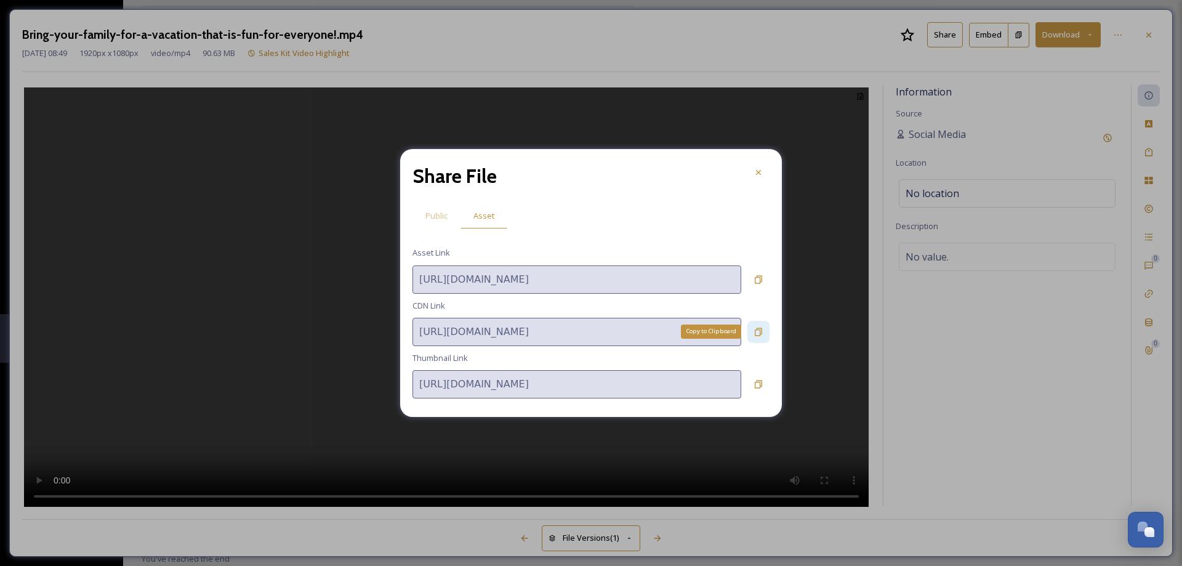
click at [760, 334] on icon at bounding box center [758, 332] width 7 height 8
